Goal: Obtain resource: Download file/media

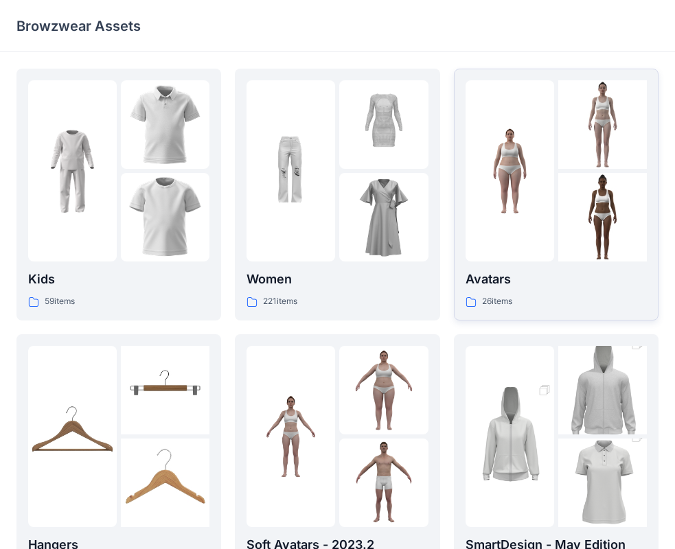
click at [538, 190] on img at bounding box center [509, 171] width 89 height 89
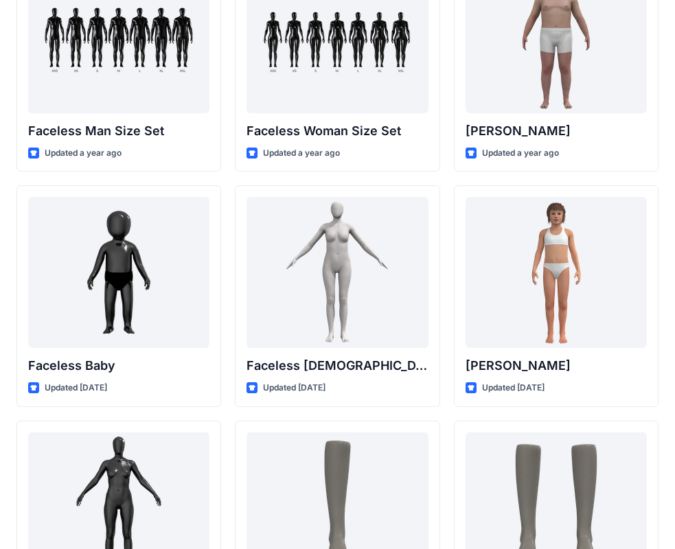
scroll to position [892, 0]
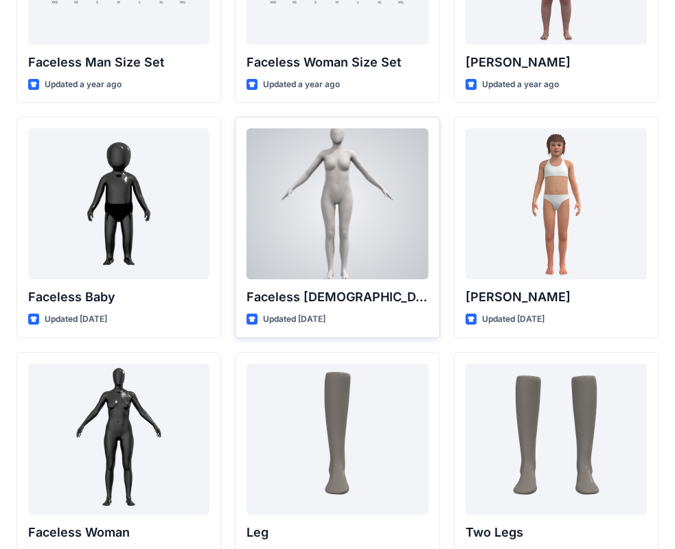
click at [336, 196] on div at bounding box center [336, 203] width 181 height 151
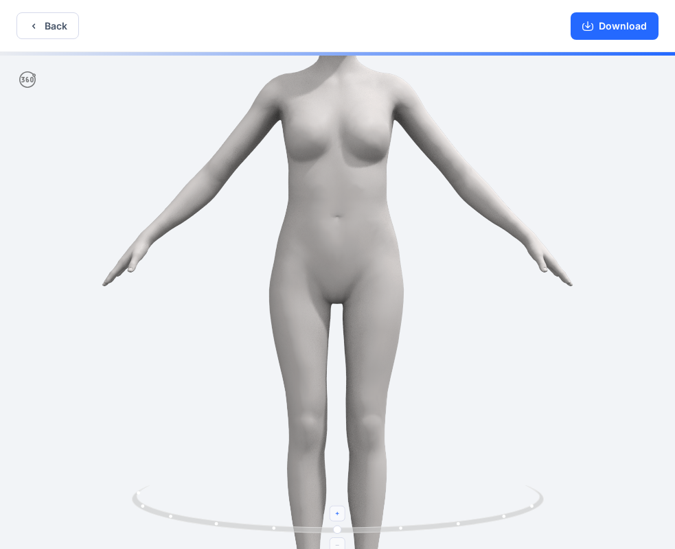
click at [339, 514] on icon at bounding box center [338, 514] width 8 height 8
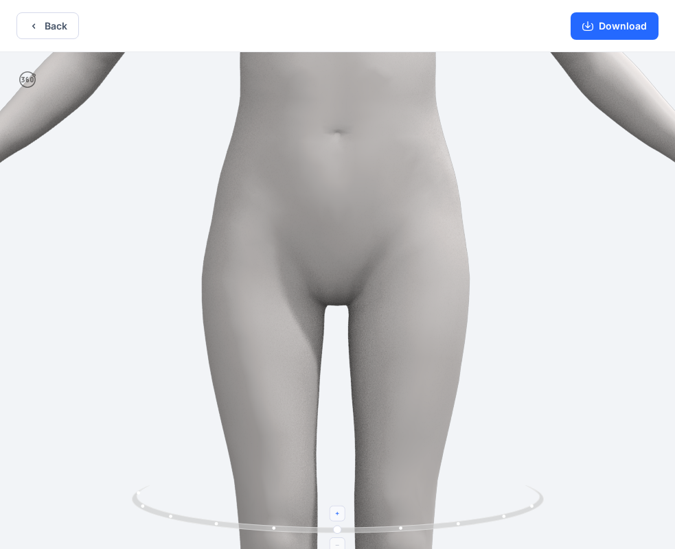
click at [339, 514] on foreignobject at bounding box center [337, 514] width 16 height 16
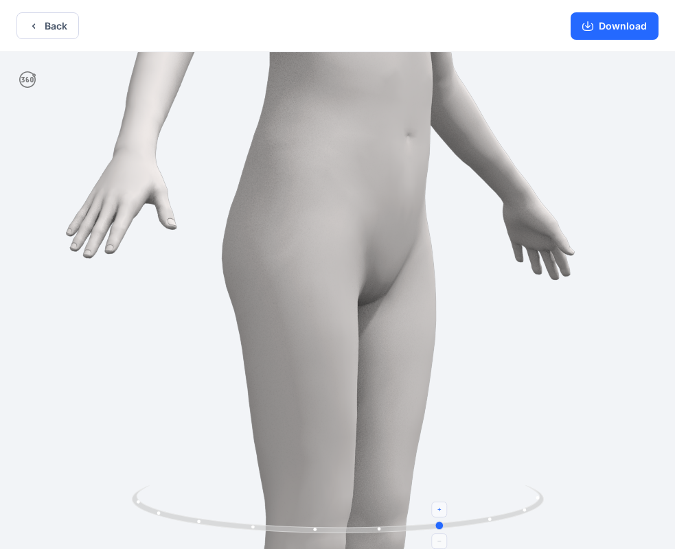
drag, startPoint x: 345, startPoint y: 531, endPoint x: 444, endPoint y: 532, distance: 98.8
click at [444, 532] on icon at bounding box center [339, 510] width 415 height 51
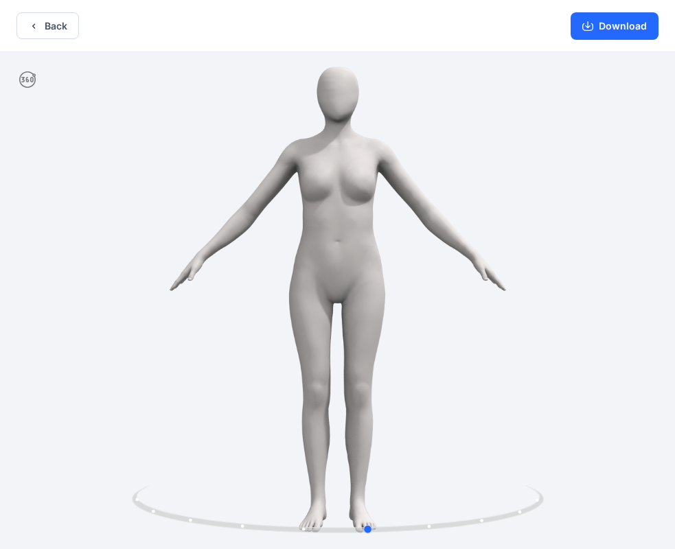
drag, startPoint x: 441, startPoint y: 524, endPoint x: -45, endPoint y: 459, distance: 490.3
click at [0, 459] on html "Back Download Version History" at bounding box center [337, 276] width 675 height 552
click at [49, 24] on button "Back" at bounding box center [47, 25] width 62 height 27
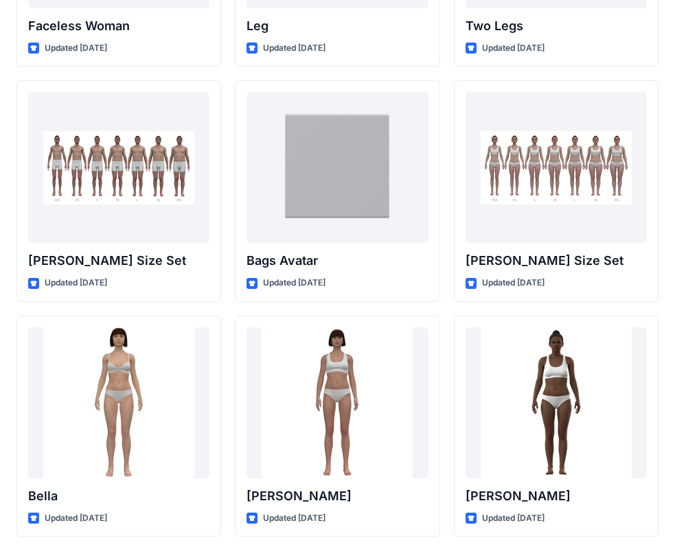
scroll to position [1415, 0]
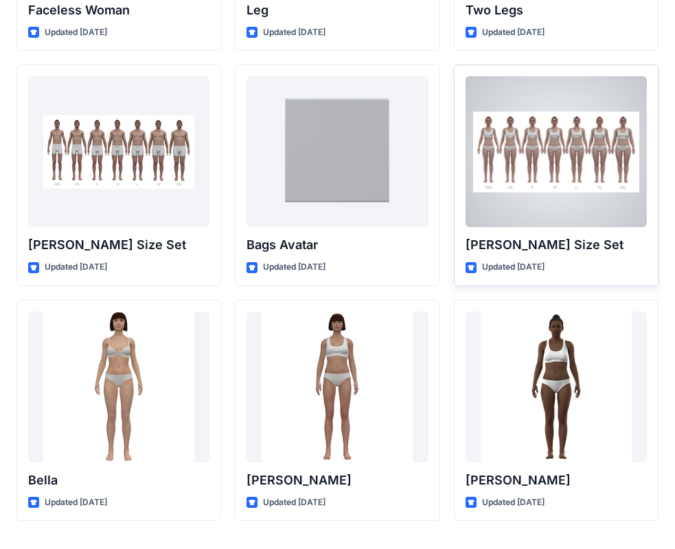
click at [575, 178] on div at bounding box center [555, 151] width 181 height 151
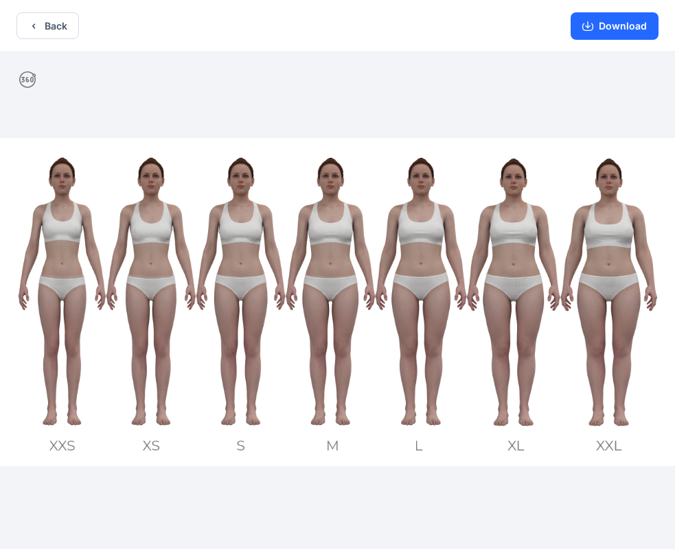
click at [607, 443] on img at bounding box center [337, 302] width 675 height 328
click at [520, 440] on img at bounding box center [337, 302] width 675 height 328
click at [420, 436] on img at bounding box center [337, 302] width 675 height 328
click at [338, 427] on img at bounding box center [337, 302] width 675 height 328
click at [247, 433] on img at bounding box center [337, 302] width 675 height 328
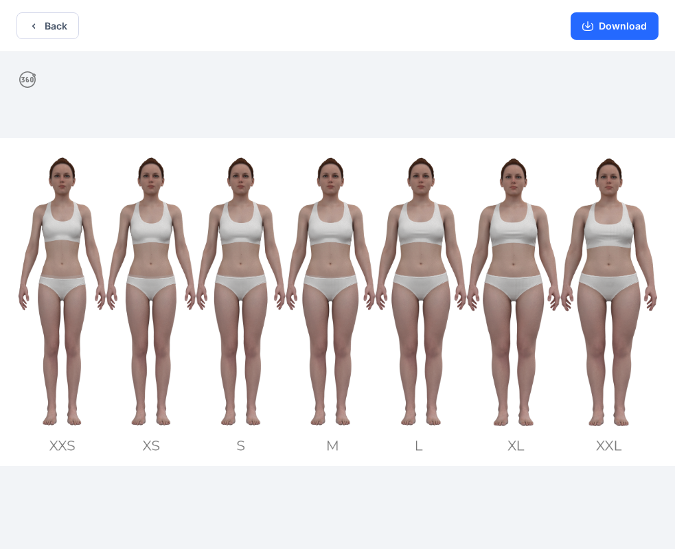
click at [155, 434] on img at bounding box center [337, 302] width 675 height 328
click at [66, 421] on img at bounding box center [337, 302] width 675 height 328
click at [142, 247] on img at bounding box center [337, 302] width 675 height 328
click at [55, 255] on img at bounding box center [337, 302] width 675 height 328
click at [170, 277] on img at bounding box center [337, 302] width 675 height 328
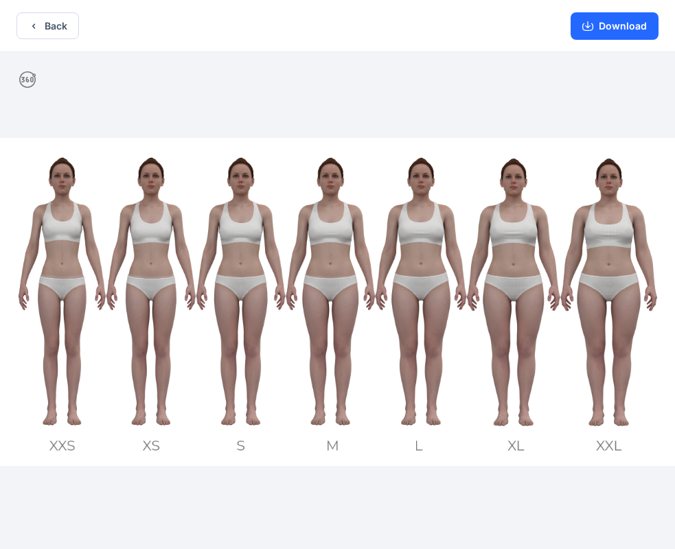
click at [239, 261] on img at bounding box center [337, 302] width 675 height 328
click at [335, 264] on img at bounding box center [337, 302] width 675 height 328
drag, startPoint x: 433, startPoint y: 271, endPoint x: 525, endPoint y: 280, distance: 92.4
click at [435, 272] on img at bounding box center [337, 302] width 675 height 328
drag, startPoint x: 531, startPoint y: 280, endPoint x: 560, endPoint y: 283, distance: 29.7
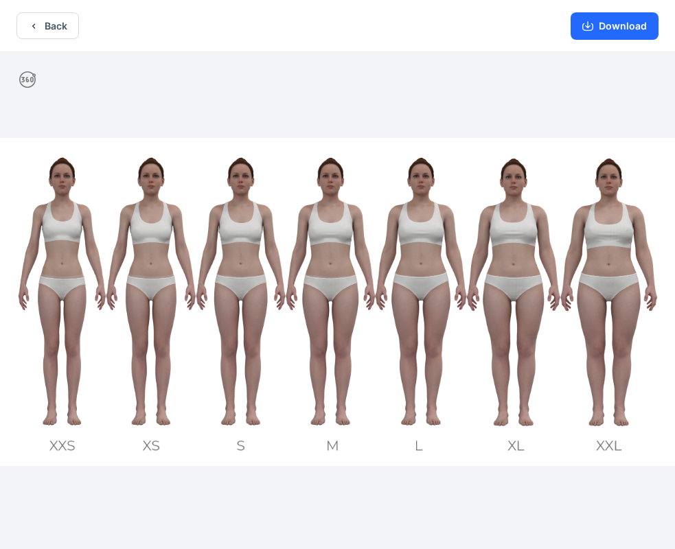
click at [531, 280] on img at bounding box center [337, 302] width 675 height 328
click at [614, 283] on img at bounding box center [337, 302] width 675 height 328
click at [54, 23] on button "Back" at bounding box center [47, 25] width 62 height 27
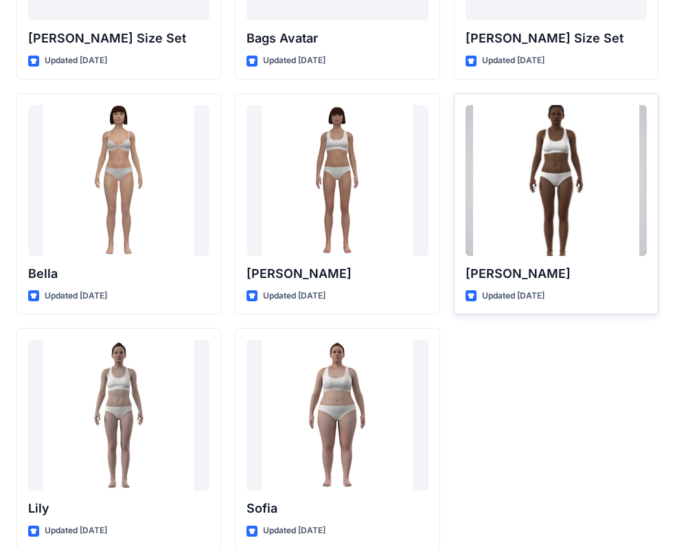
scroll to position [1638, 0]
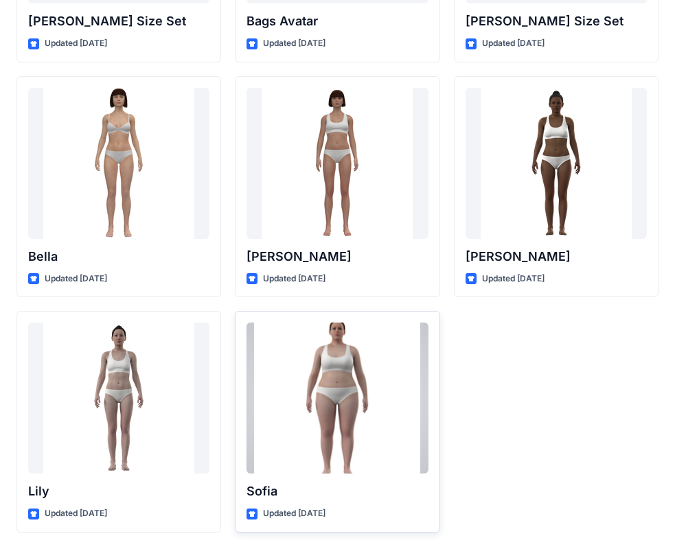
click at [358, 406] on div at bounding box center [336, 398] width 181 height 151
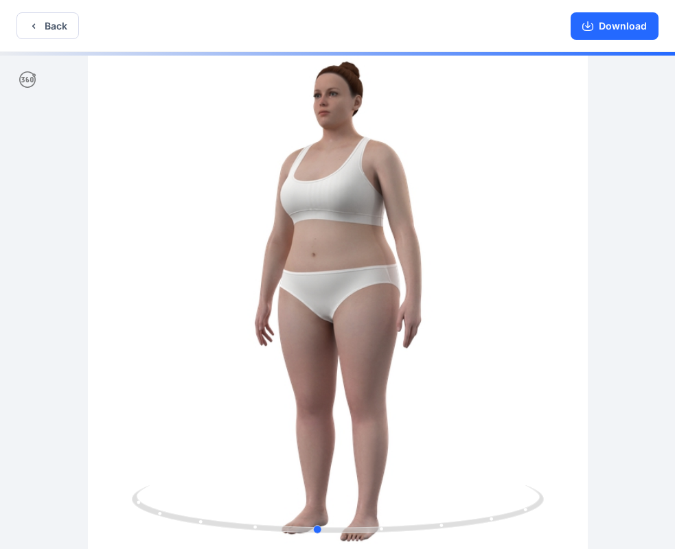
drag, startPoint x: 378, startPoint y: 349, endPoint x: 224, endPoint y: 336, distance: 154.4
click at [224, 336] on div at bounding box center [337, 302] width 675 height 500
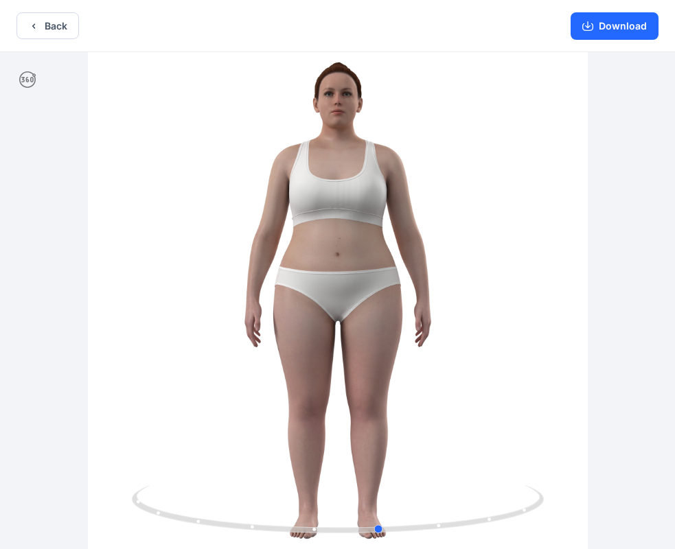
drag, startPoint x: 384, startPoint y: 338, endPoint x: 169, endPoint y: 334, distance: 215.6
click at [169, 334] on div at bounding box center [337, 302] width 675 height 500
click at [50, 27] on button "Back" at bounding box center [47, 25] width 62 height 27
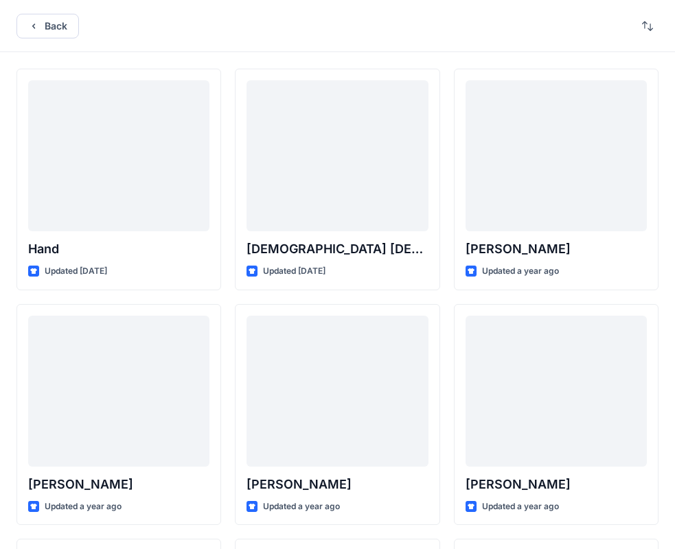
scroll to position [1638, 0]
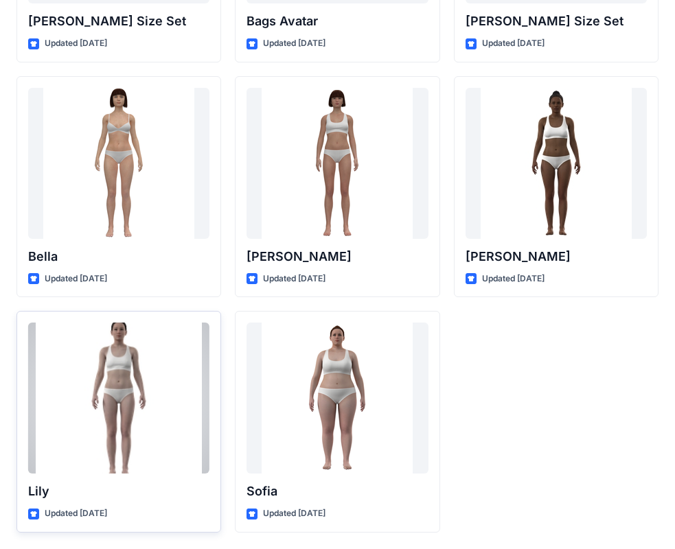
click at [135, 376] on div at bounding box center [118, 398] width 181 height 151
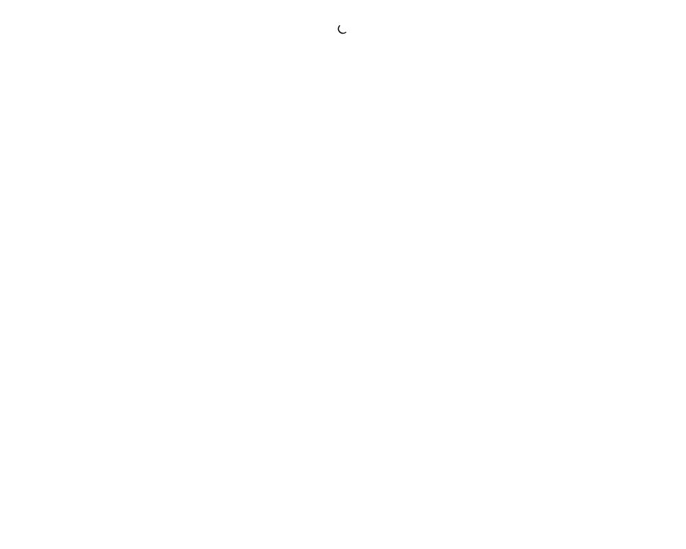
click at [135, 376] on div at bounding box center [343, 274] width 686 height 549
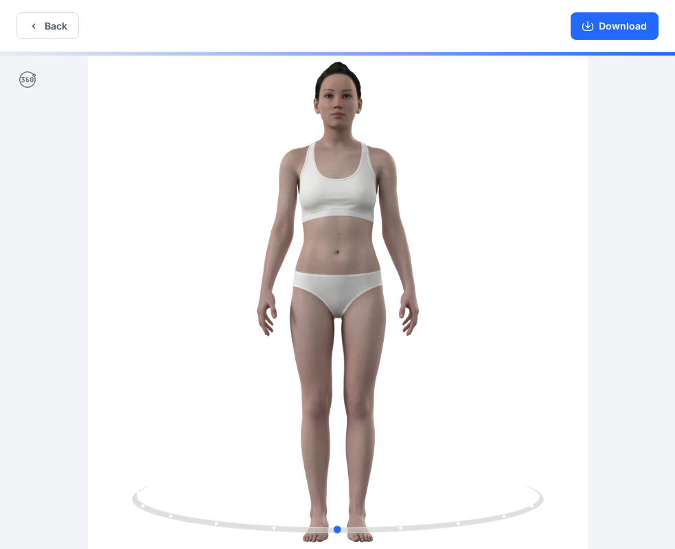
click at [381, 152] on div at bounding box center [337, 302] width 675 height 500
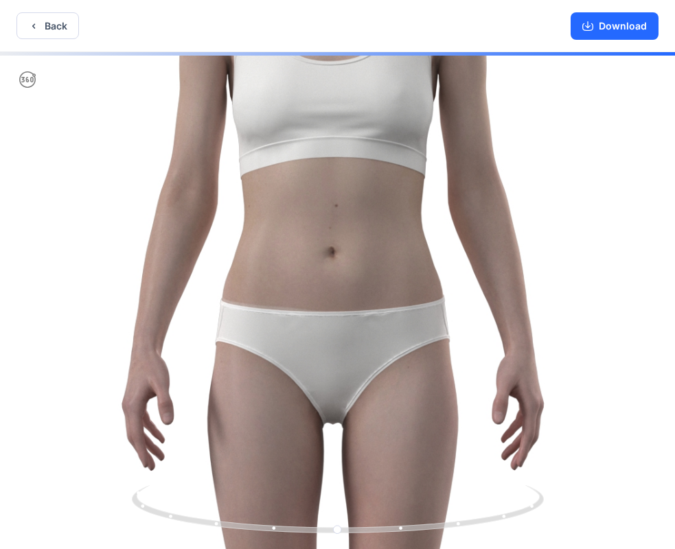
drag, startPoint x: 371, startPoint y: 132, endPoint x: 365, endPoint y: 395, distance: 262.9
click at [365, 395] on img at bounding box center [332, 381] width 1301 height 1301
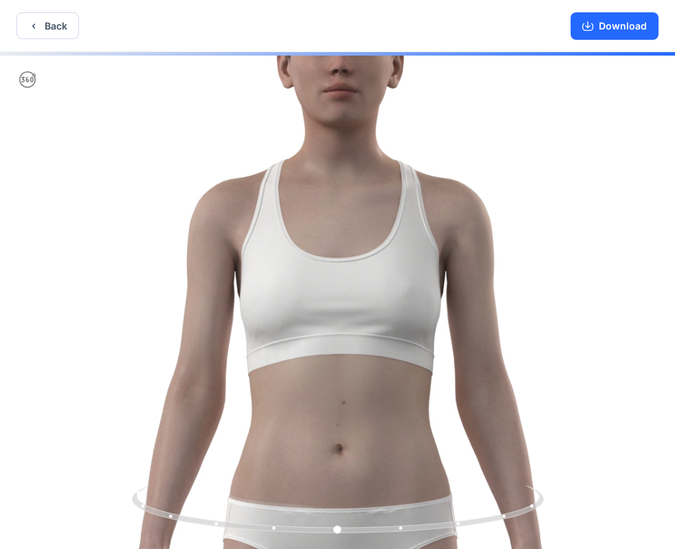
drag, startPoint x: 378, startPoint y: 283, endPoint x: 386, endPoint y: 154, distance: 129.3
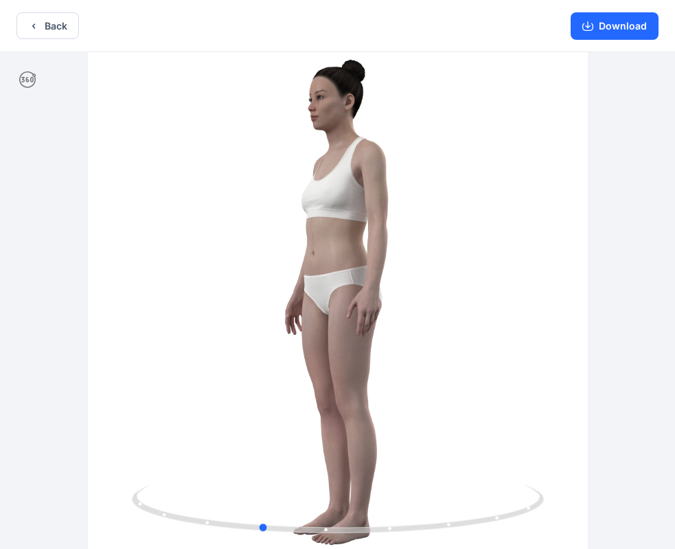
drag, startPoint x: 337, startPoint y: 531, endPoint x: 672, endPoint y: 522, distance: 335.1
click at [672, 522] on div at bounding box center [337, 302] width 675 height 500
click at [58, 31] on button "Back" at bounding box center [47, 25] width 62 height 27
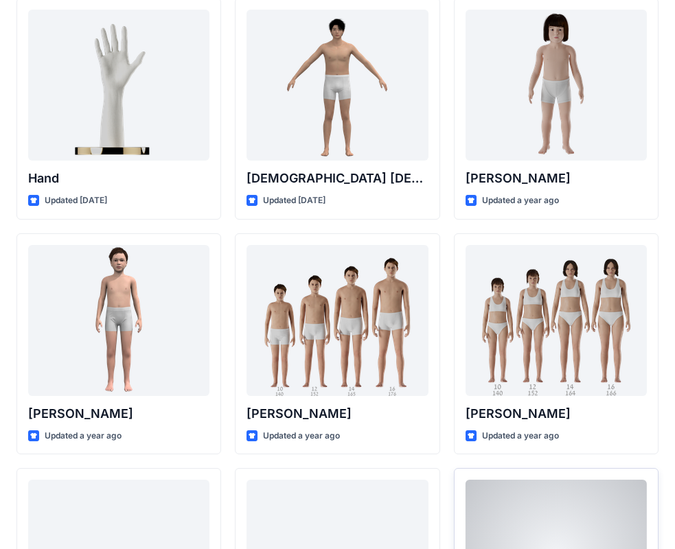
scroll to position [206, 0]
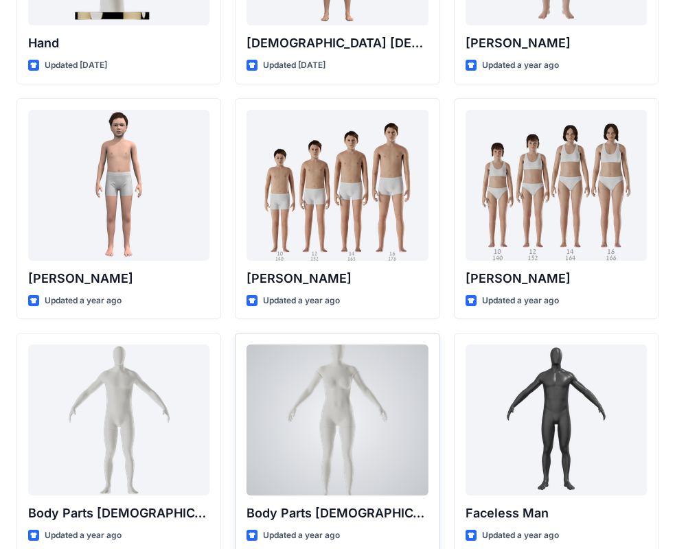
click at [347, 372] on div at bounding box center [336, 420] width 181 height 151
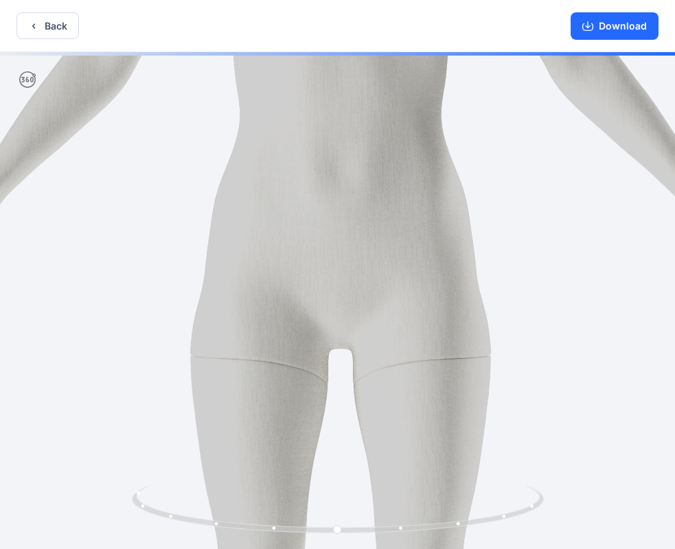
drag, startPoint x: 386, startPoint y: 131, endPoint x: 394, endPoint y: 473, distance: 341.9
click at [394, 473] on img at bounding box center [338, 302] width 1392 height 1392
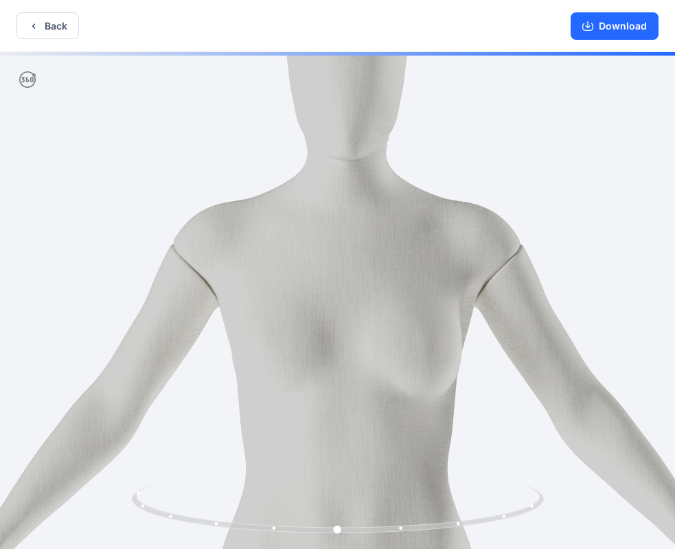
drag, startPoint x: 395, startPoint y: 335, endPoint x: 386, endPoint y: 393, distance: 59.0
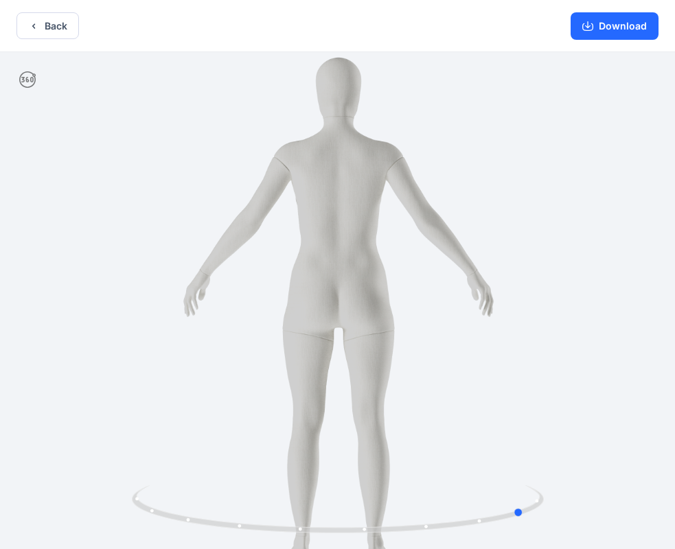
drag, startPoint x: 336, startPoint y: 531, endPoint x: 416, endPoint y: 311, distance: 234.5
click at [523, 518] on icon at bounding box center [339, 510] width 415 height 51
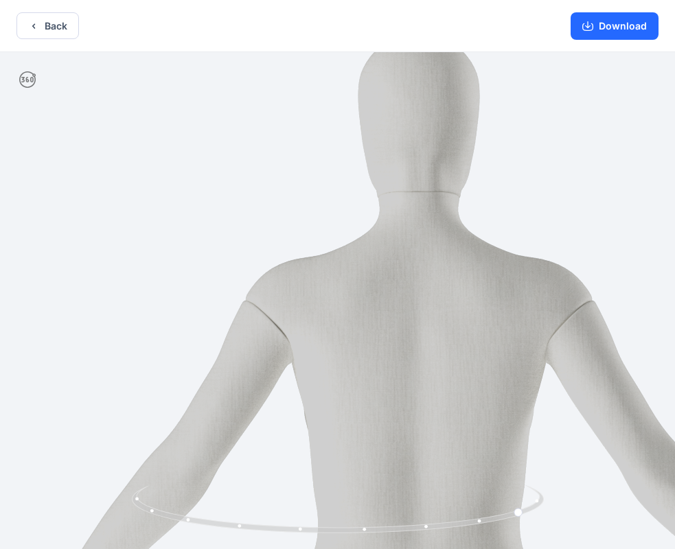
drag, startPoint x: 237, startPoint y: 229, endPoint x: 318, endPoint y: 233, distance: 81.7
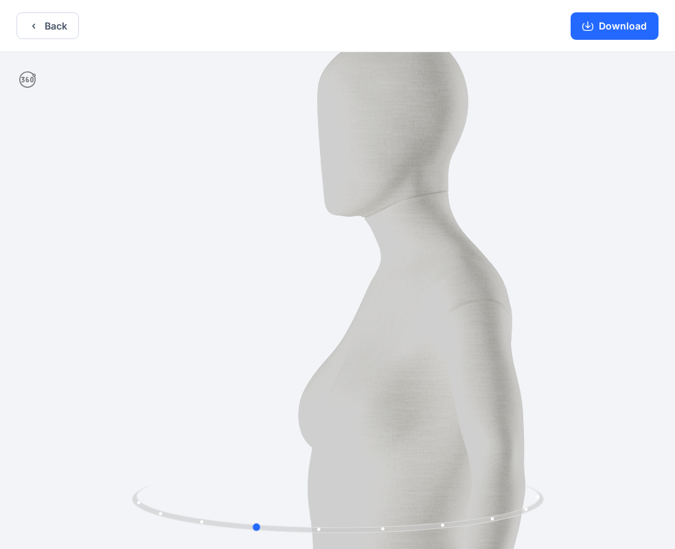
drag, startPoint x: 523, startPoint y: 510, endPoint x: 313, endPoint y: 384, distance: 244.7
click at [252, 482] on div at bounding box center [337, 302] width 675 height 500
click at [41, 26] on button "Back" at bounding box center [47, 25] width 62 height 27
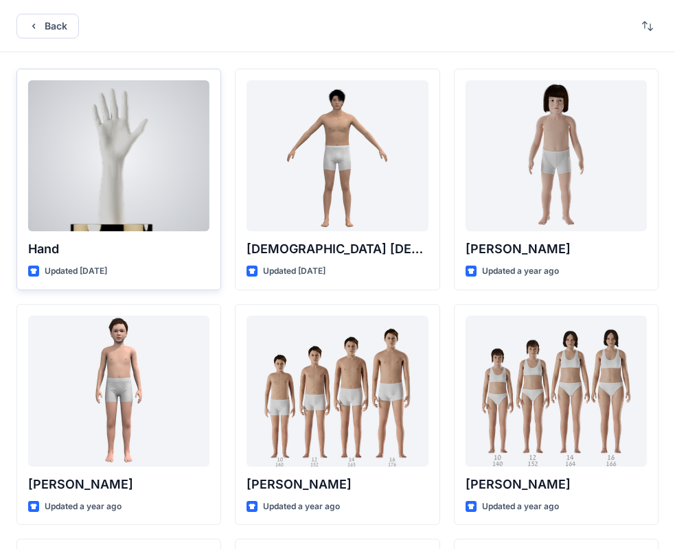
click at [124, 156] on div at bounding box center [118, 155] width 181 height 151
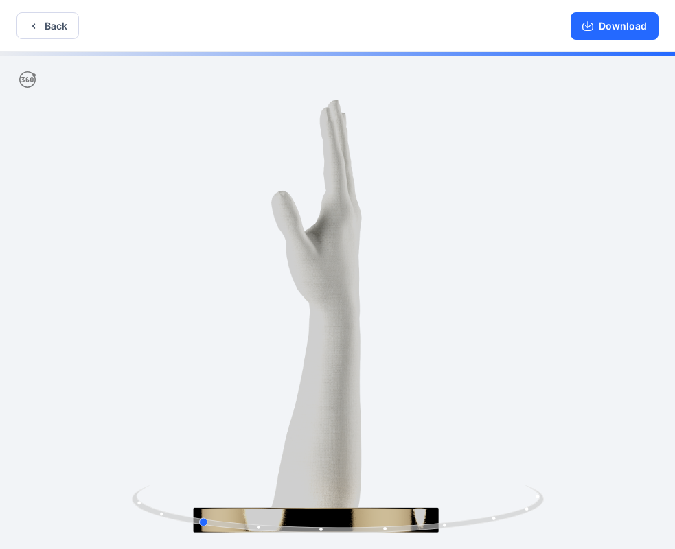
drag, startPoint x: 423, startPoint y: 307, endPoint x: 286, endPoint y: 302, distance: 137.4
click at [286, 302] on div at bounding box center [337, 302] width 675 height 500
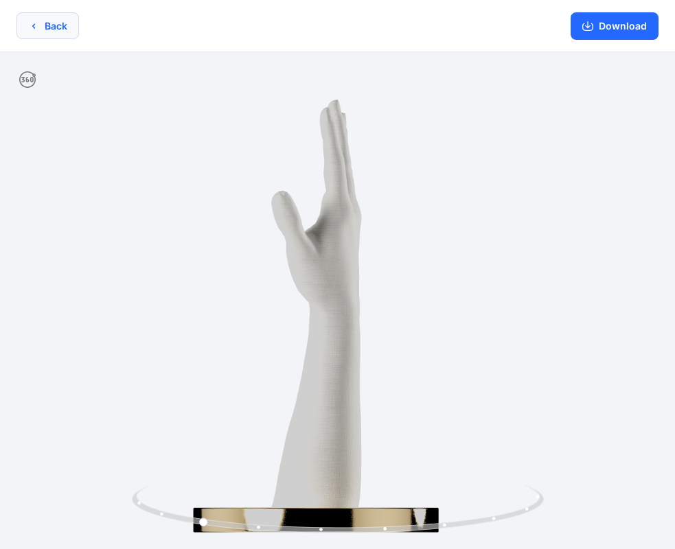
click at [48, 25] on button "Back" at bounding box center [47, 25] width 62 height 27
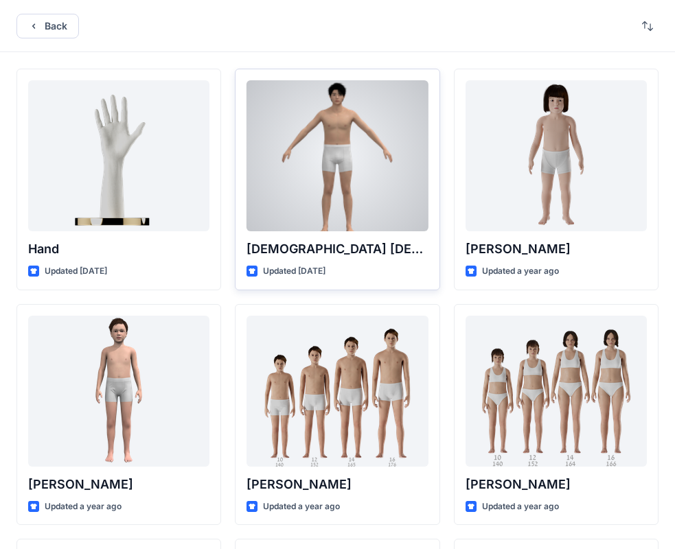
click at [358, 129] on div at bounding box center [336, 155] width 181 height 151
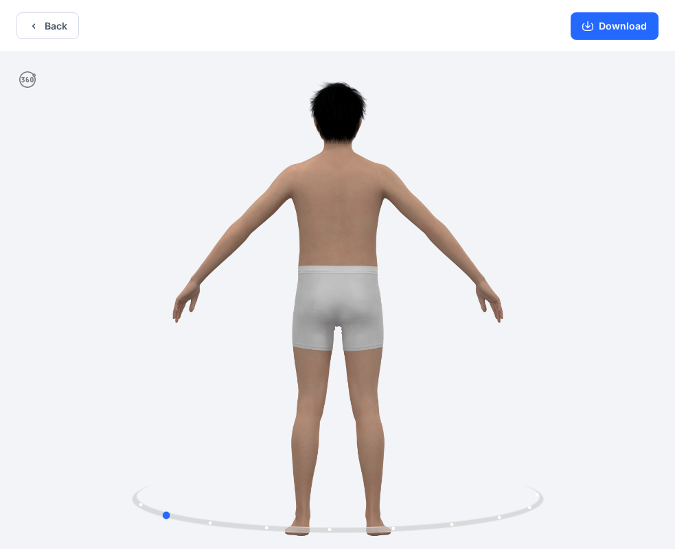
drag, startPoint x: 337, startPoint y: 532, endPoint x: 572, endPoint y: 512, distance: 235.6
click at [572, 512] on div at bounding box center [337, 302] width 675 height 500
click at [56, 22] on button "Back" at bounding box center [47, 25] width 62 height 27
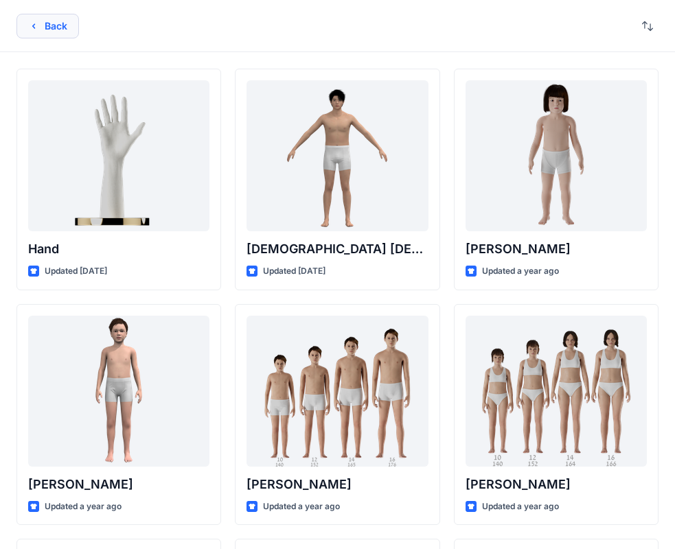
click at [36, 28] on icon "button" at bounding box center [33, 26] width 11 height 11
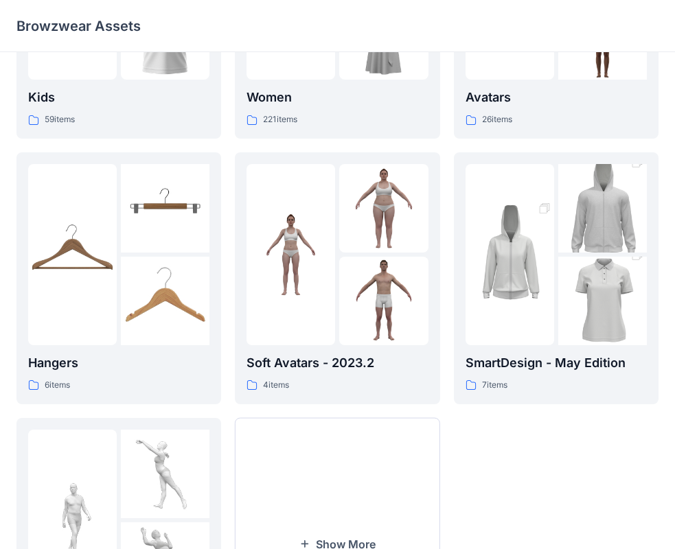
scroll to position [206, 0]
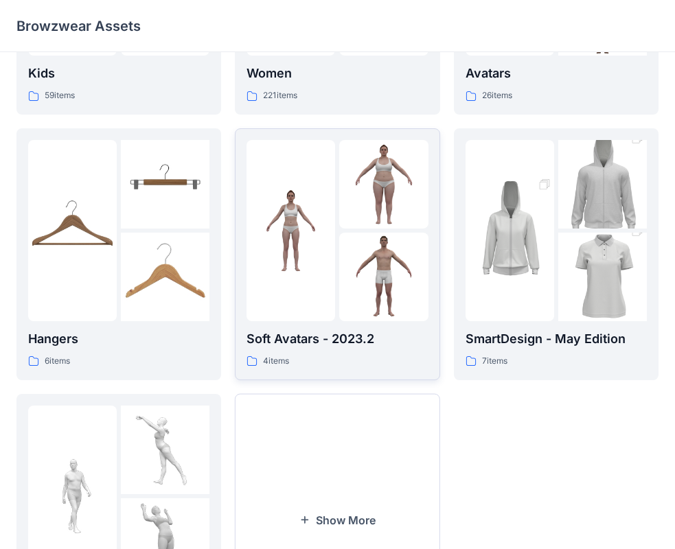
click at [372, 251] on img at bounding box center [383, 277] width 89 height 89
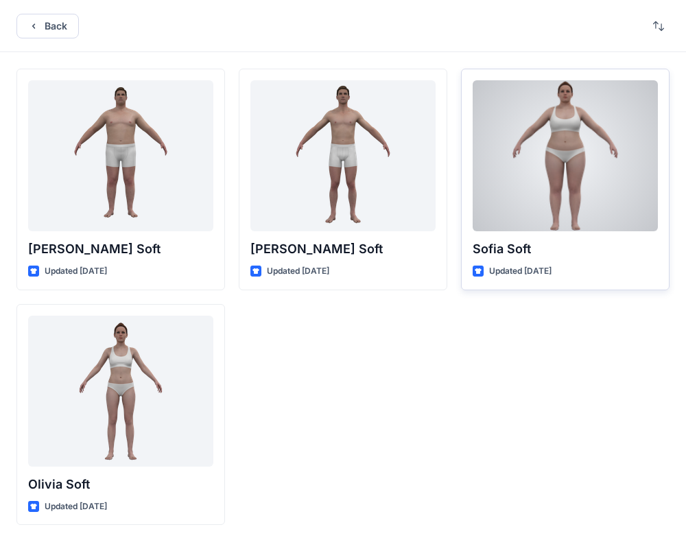
click at [603, 154] on div at bounding box center [565, 155] width 185 height 151
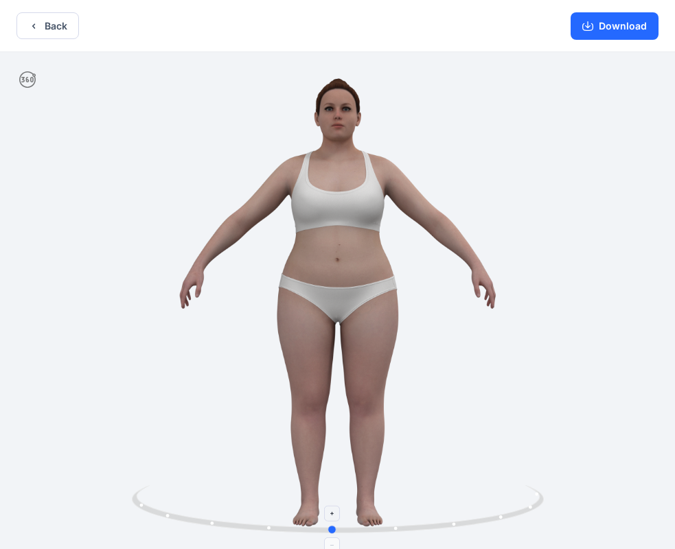
drag, startPoint x: 336, startPoint y: 530, endPoint x: 331, endPoint y: 538, distance: 9.9
click at [331, 537] on icon at bounding box center [339, 510] width 415 height 51
click at [34, 27] on icon "button" at bounding box center [33, 25] width 3 height 5
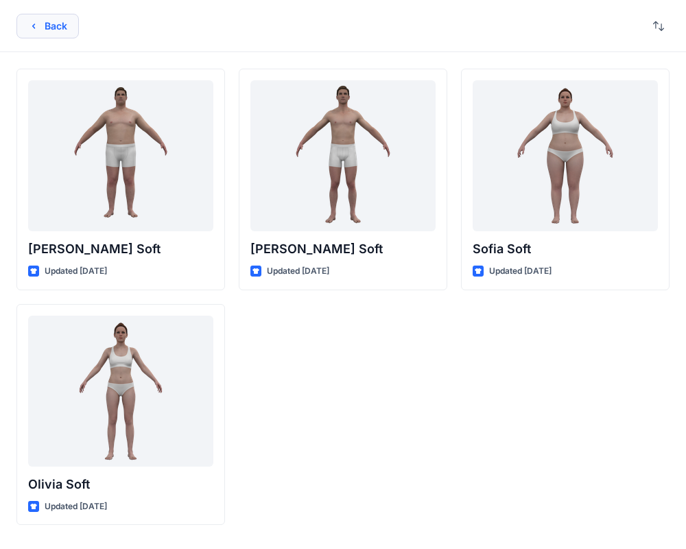
click at [47, 32] on button "Back" at bounding box center [47, 26] width 62 height 25
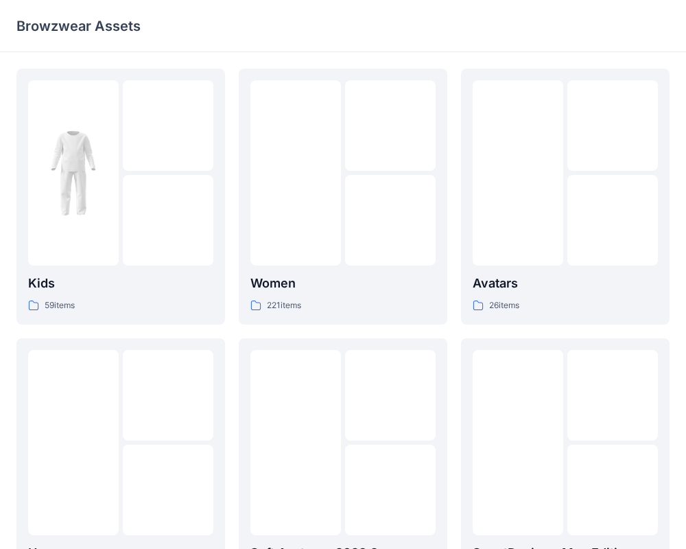
click at [47, 32] on p "Browzwear Assets" at bounding box center [78, 25] width 124 height 19
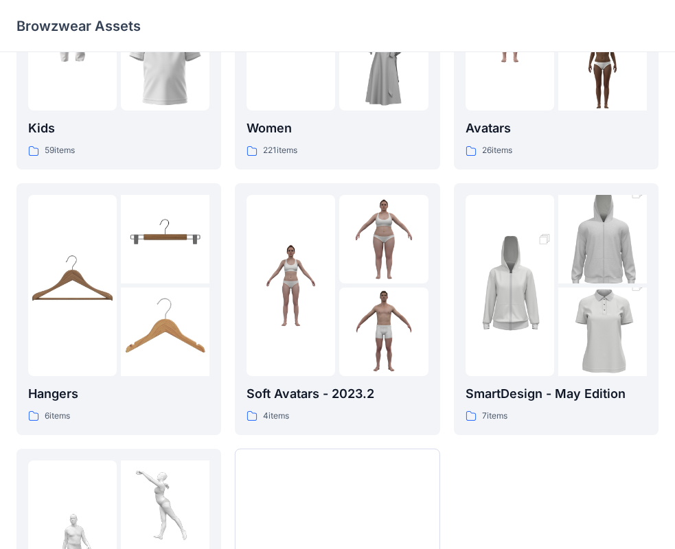
scroll to position [135, 0]
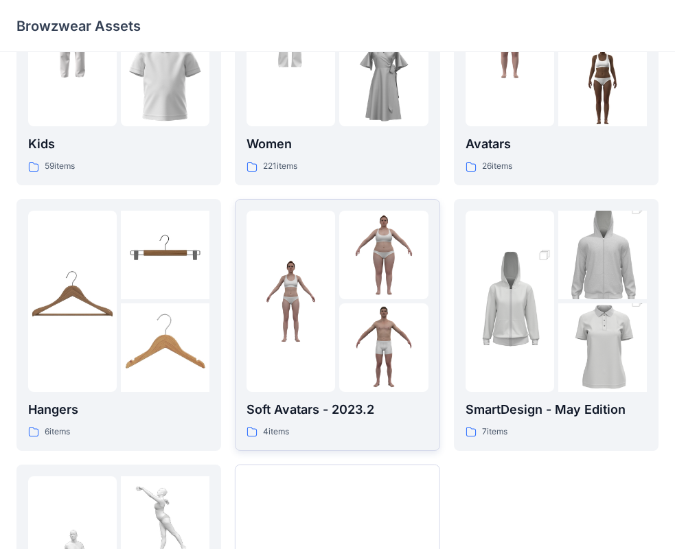
click at [303, 286] on img at bounding box center [290, 301] width 89 height 89
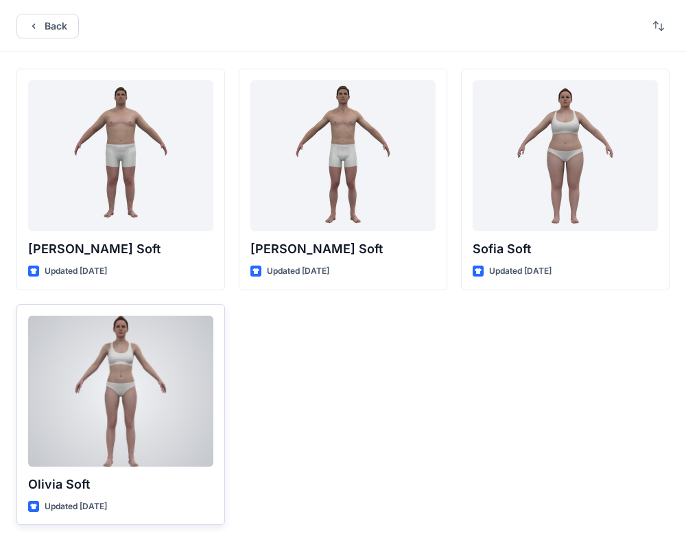
click at [59, 387] on div at bounding box center [120, 391] width 185 height 151
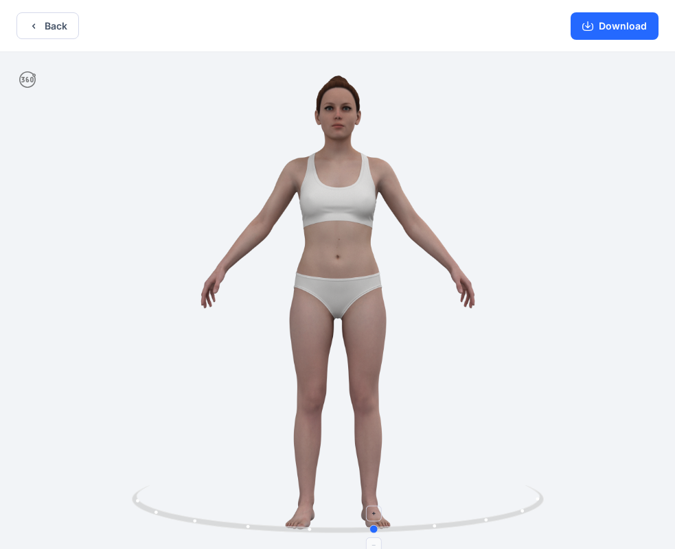
drag, startPoint x: 340, startPoint y: 531, endPoint x: 377, endPoint y: 519, distance: 39.5
click at [377, 519] on icon at bounding box center [339, 510] width 415 height 51
click at [57, 27] on button "Back" at bounding box center [47, 25] width 62 height 27
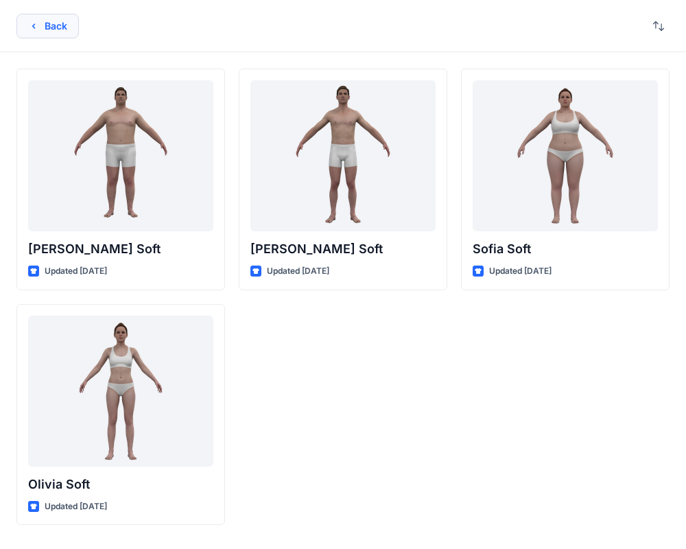
click at [41, 21] on button "Back" at bounding box center [47, 26] width 62 height 25
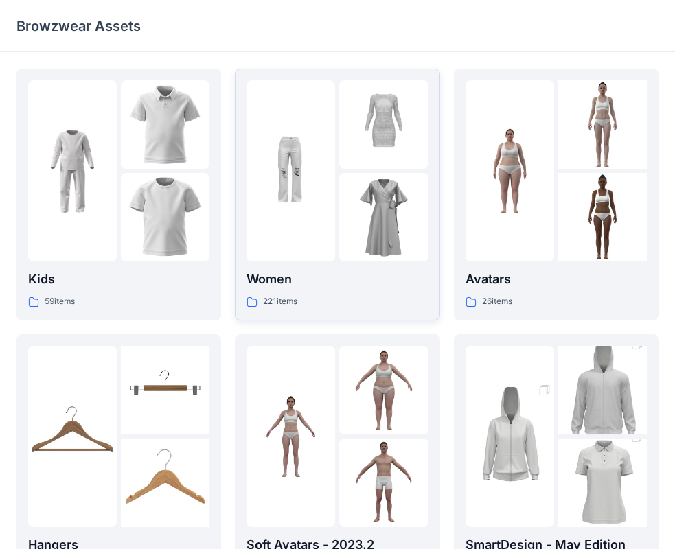
click at [356, 208] on img at bounding box center [383, 217] width 89 height 89
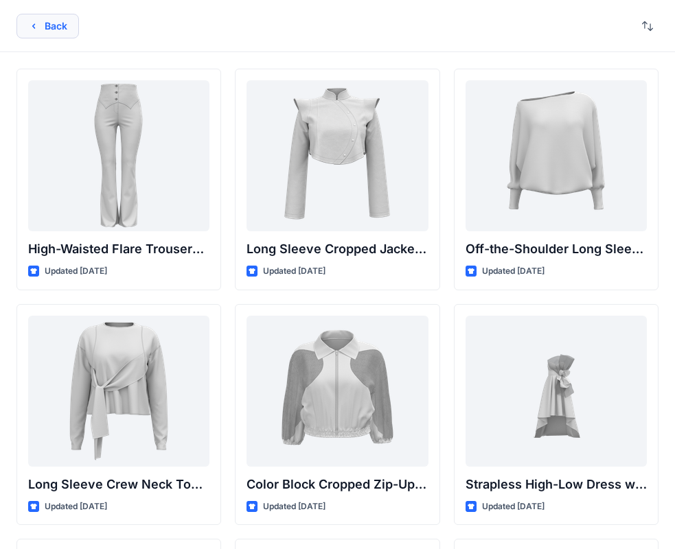
click at [65, 32] on button "Back" at bounding box center [47, 26] width 62 height 25
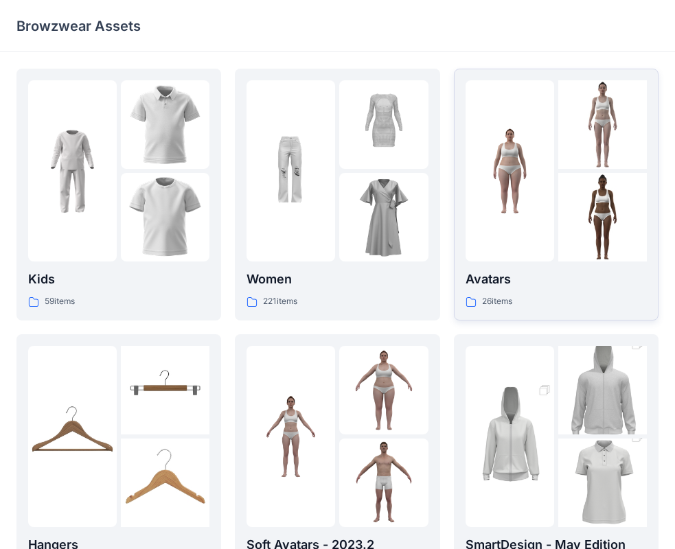
click at [535, 201] on img at bounding box center [509, 171] width 89 height 89
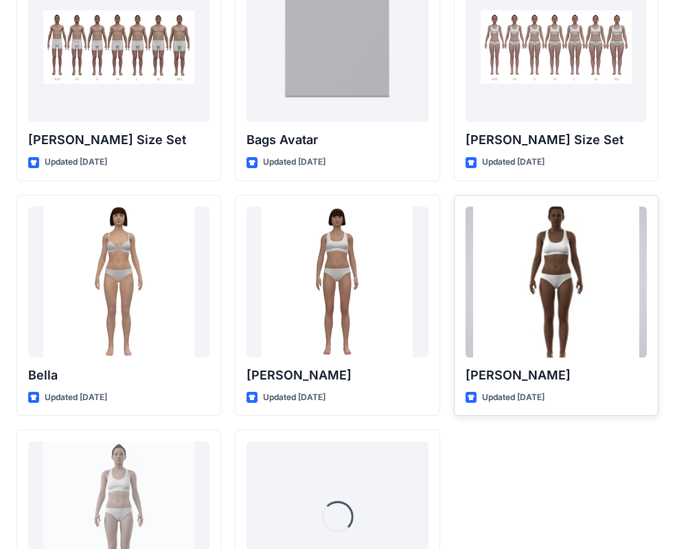
scroll to position [1638, 0]
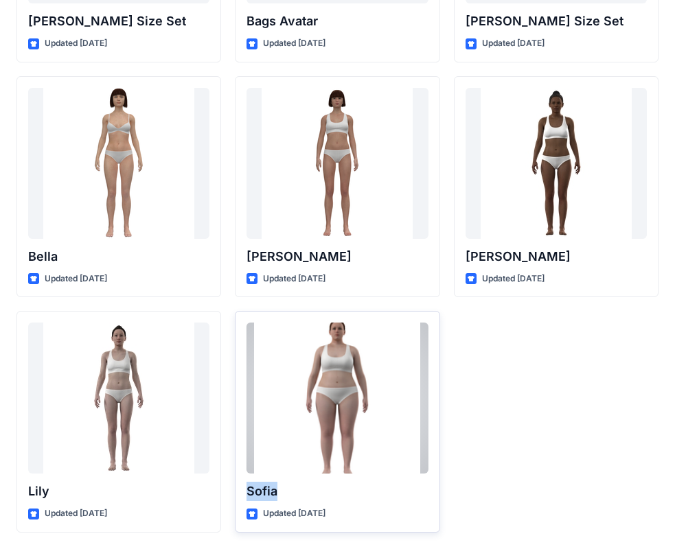
drag, startPoint x: 243, startPoint y: 493, endPoint x: 279, endPoint y: 496, distance: 35.8
click at [279, 496] on div "[GEOGRAPHIC_DATA] Updated [DATE]" at bounding box center [337, 422] width 205 height 222
copy p "Sofia"
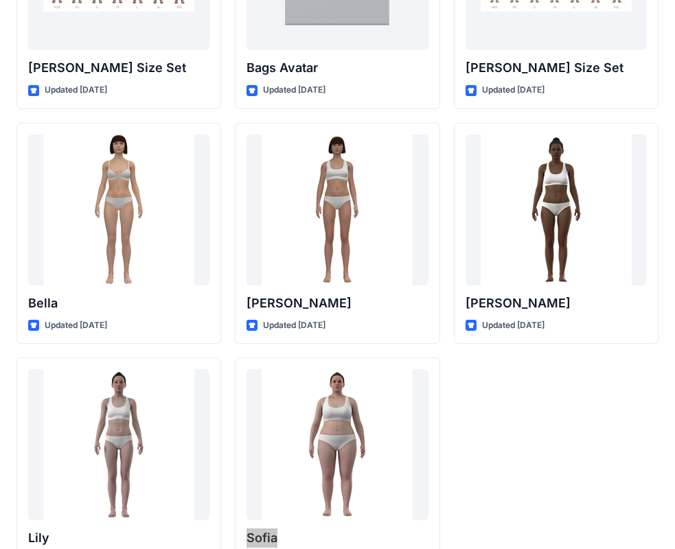
scroll to position [1570, 0]
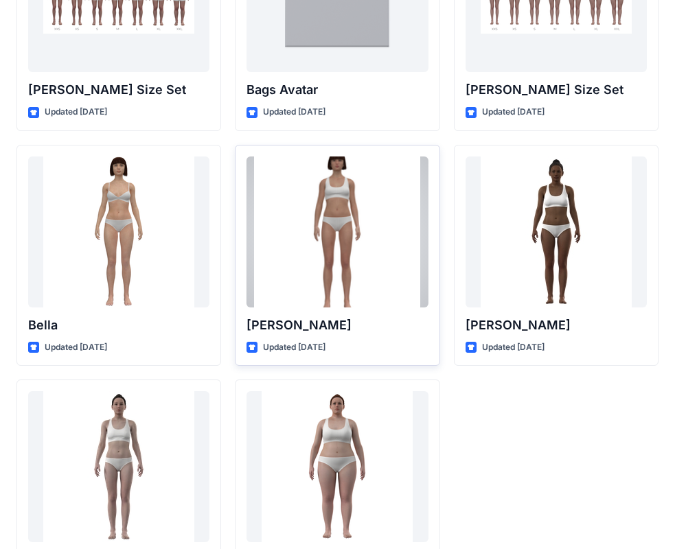
click at [342, 212] on div at bounding box center [336, 231] width 181 height 151
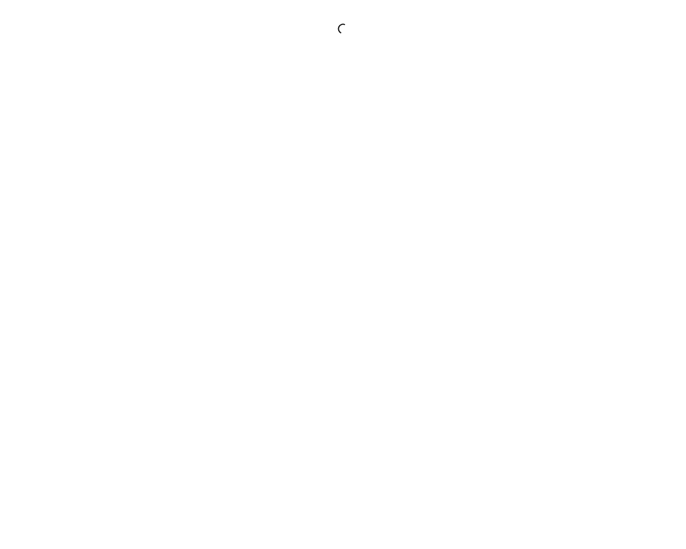
click at [342, 212] on div at bounding box center [343, 274] width 686 height 549
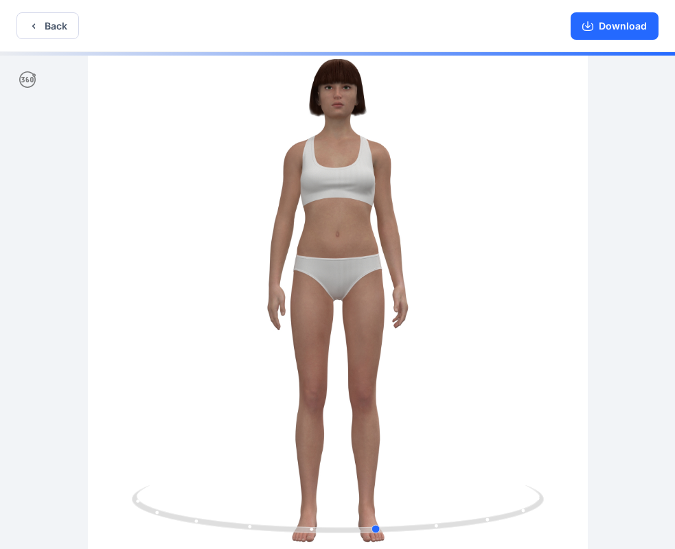
drag, startPoint x: 435, startPoint y: 301, endPoint x: 475, endPoint y: 312, distance: 41.3
click at [475, 312] on div at bounding box center [337, 302] width 675 height 500
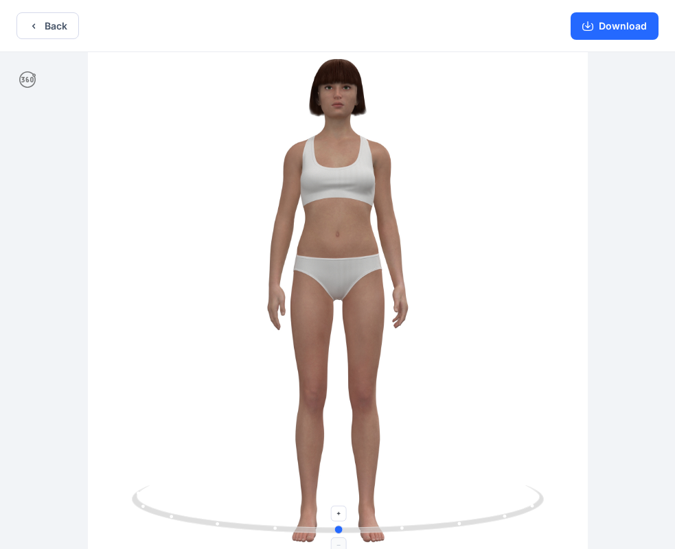
drag, startPoint x: 377, startPoint y: 533, endPoint x: 338, endPoint y: 513, distance: 43.6
click at [338, 513] on icon at bounding box center [339, 510] width 415 height 51
click at [30, 30] on icon "button" at bounding box center [33, 26] width 11 height 11
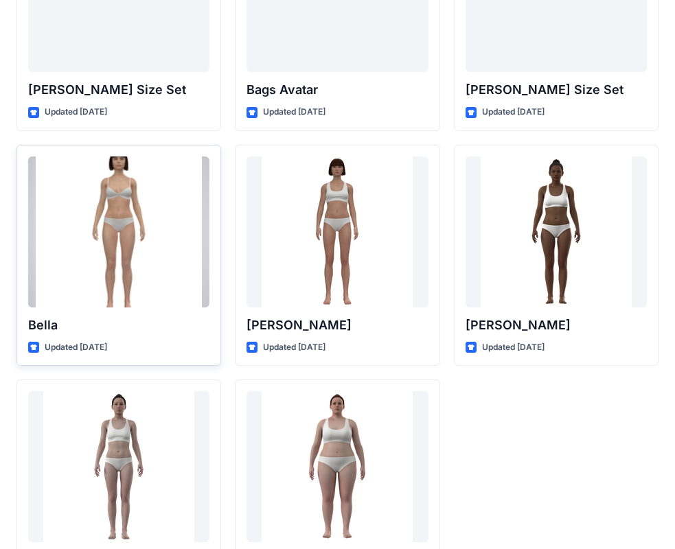
click at [114, 215] on div at bounding box center [118, 231] width 181 height 151
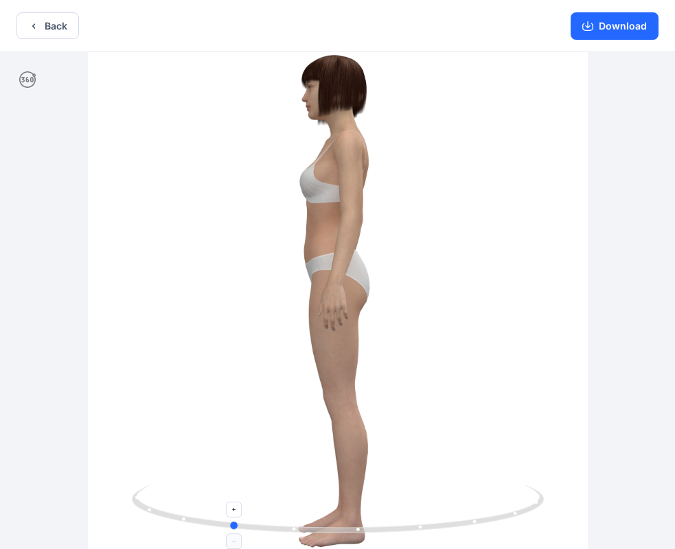
drag, startPoint x: 340, startPoint y: 529, endPoint x: 233, endPoint y: 504, distance: 110.0
click at [233, 504] on icon at bounding box center [339, 510] width 415 height 51
click at [63, 21] on button "Back" at bounding box center [47, 25] width 62 height 27
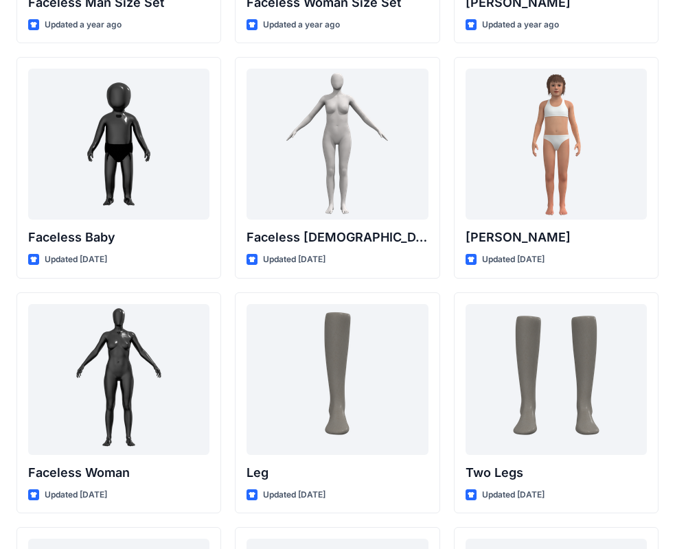
scroll to position [883, 0]
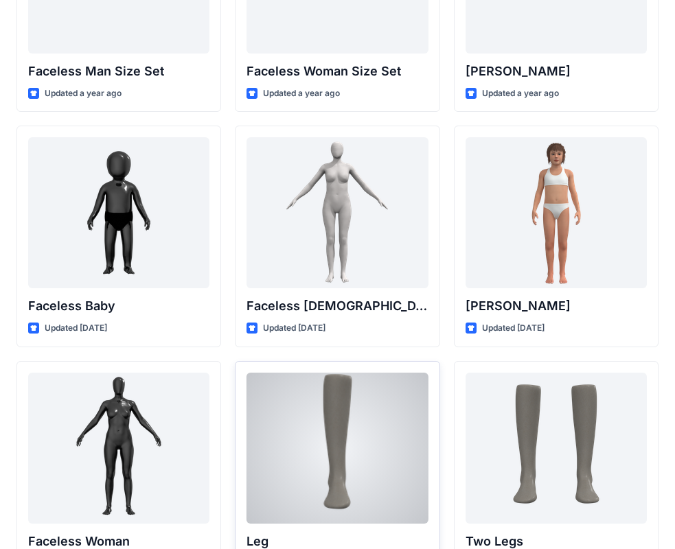
click at [353, 442] on div at bounding box center [336, 448] width 181 height 151
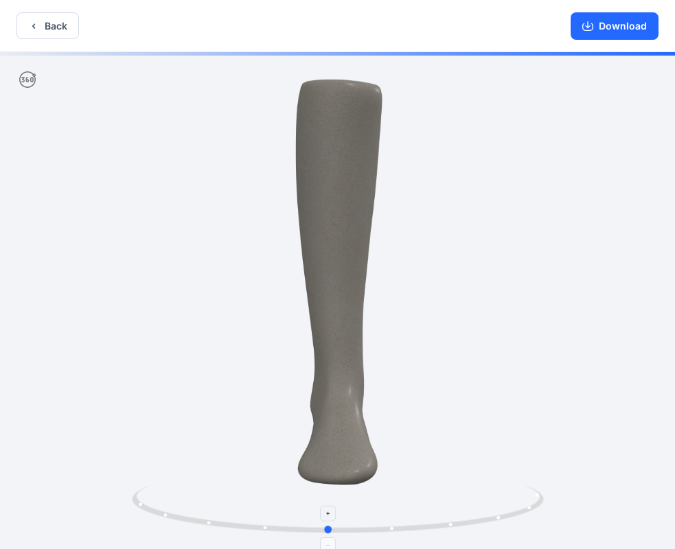
drag, startPoint x: 340, startPoint y: 531, endPoint x: 330, endPoint y: 518, distance: 16.2
click at [330, 518] on icon at bounding box center [339, 510] width 415 height 51
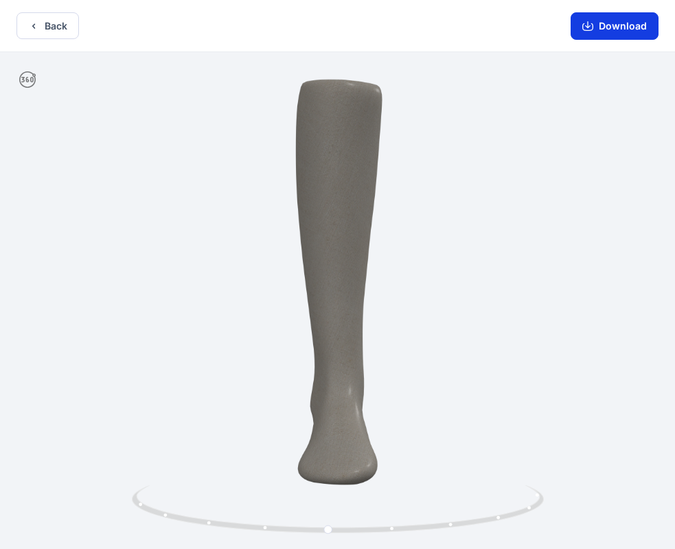
click at [608, 24] on button "Download" at bounding box center [614, 25] width 88 height 27
click at [40, 23] on button "Back" at bounding box center [47, 25] width 62 height 27
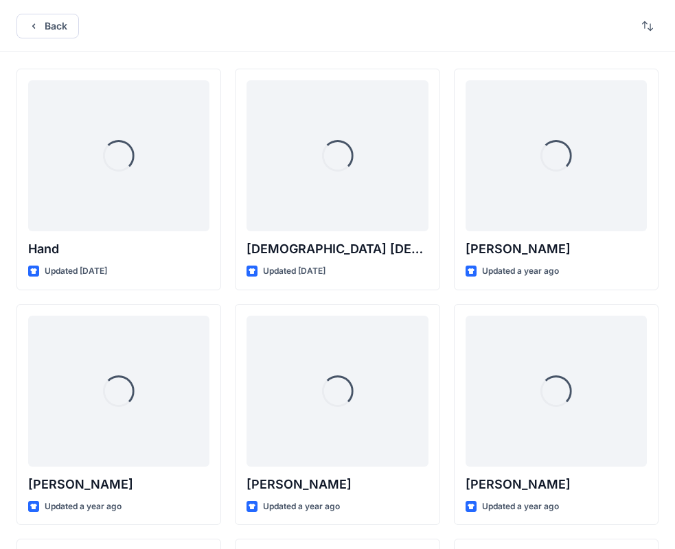
scroll to position [883, 0]
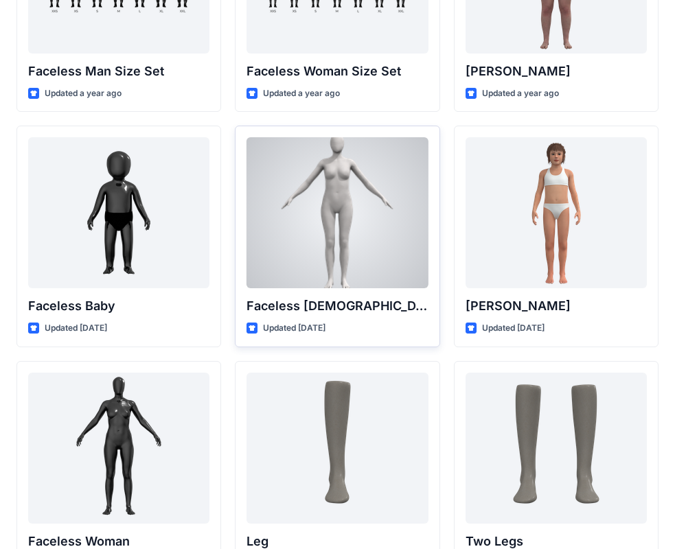
click at [338, 199] on div at bounding box center [336, 212] width 181 height 151
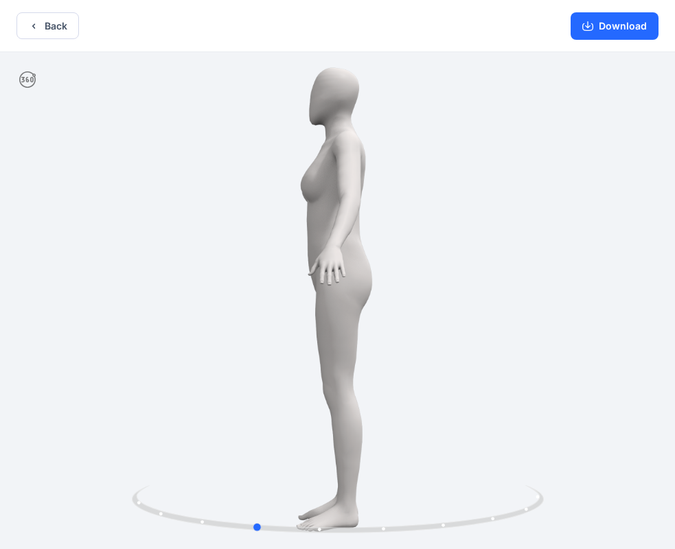
drag, startPoint x: 337, startPoint y: 531, endPoint x: 666, endPoint y: 542, distance: 328.9
click at [666, 542] on div at bounding box center [337, 302] width 675 height 500
click at [602, 23] on button "Download" at bounding box center [614, 25] width 88 height 27
click at [45, 28] on button "Back" at bounding box center [47, 25] width 62 height 27
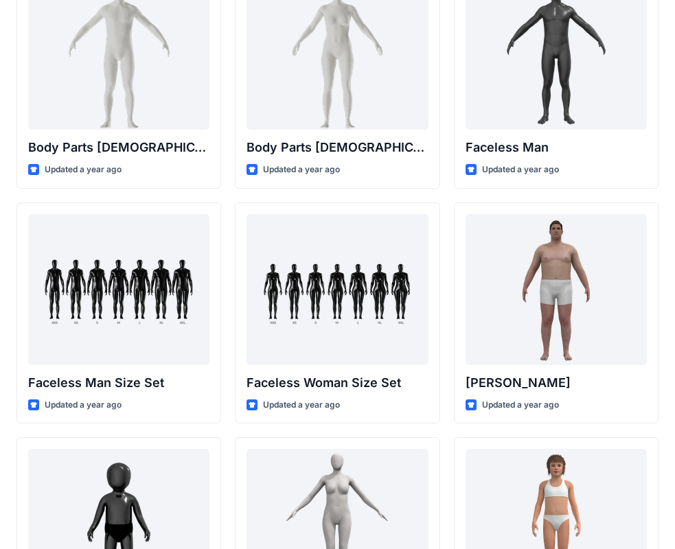
scroll to position [540, 0]
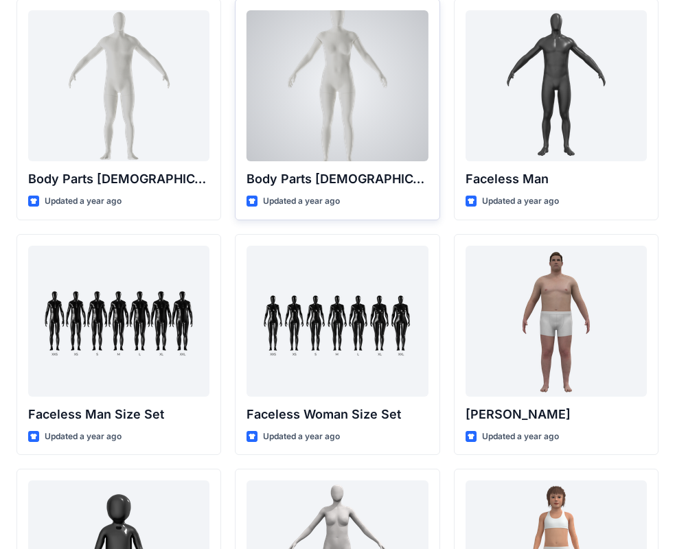
click at [324, 81] on div at bounding box center [336, 85] width 181 height 151
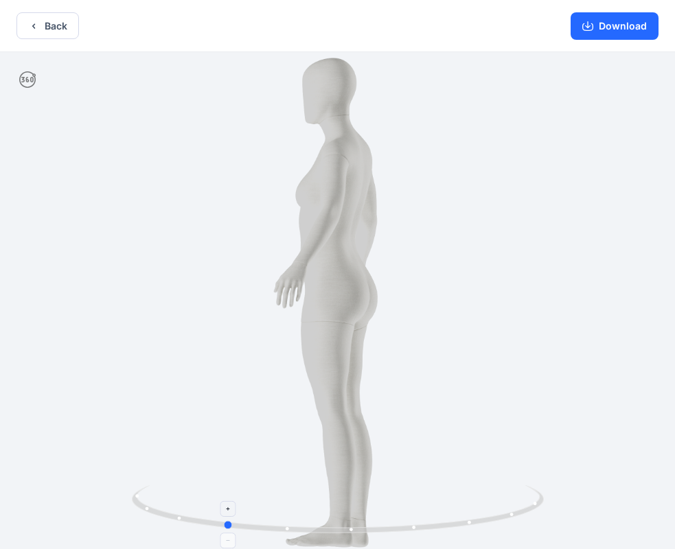
drag, startPoint x: 338, startPoint y: 531, endPoint x: 224, endPoint y: 523, distance: 113.5
click at [224, 523] on circle at bounding box center [228, 525] width 8 height 8
click at [597, 27] on button "Download" at bounding box center [614, 25] width 88 height 27
click at [43, 23] on button "Back" at bounding box center [47, 25] width 62 height 27
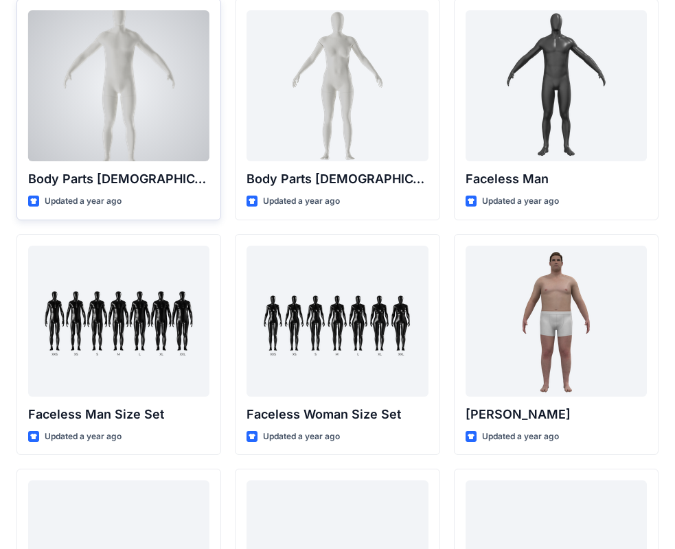
click at [119, 66] on div at bounding box center [118, 85] width 181 height 151
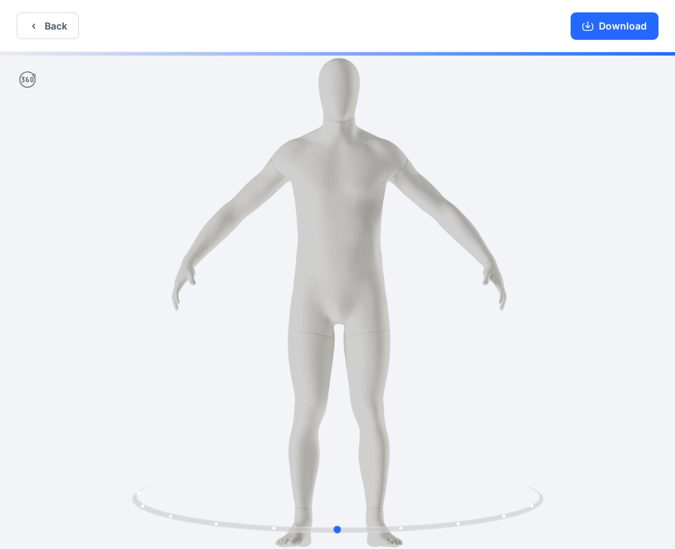
drag, startPoint x: 386, startPoint y: 213, endPoint x: 386, endPoint y: 275, distance: 61.8
click at [386, 275] on div at bounding box center [337, 302] width 675 height 500
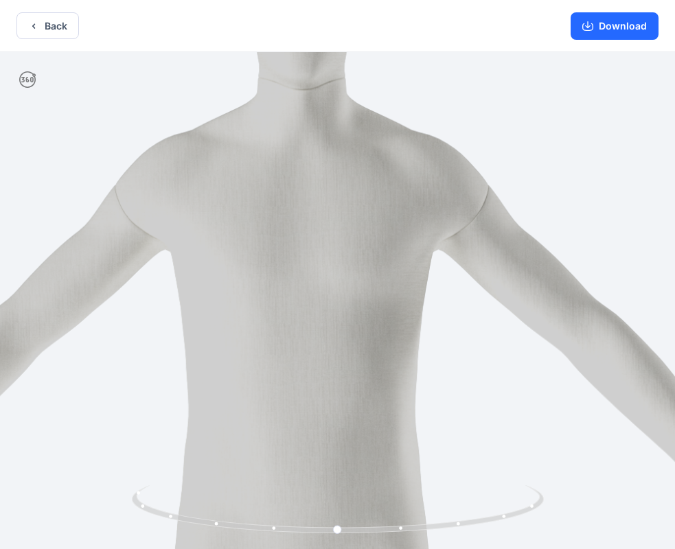
drag, startPoint x: 448, startPoint y: 209, endPoint x: 454, endPoint y: 286, distance: 76.4
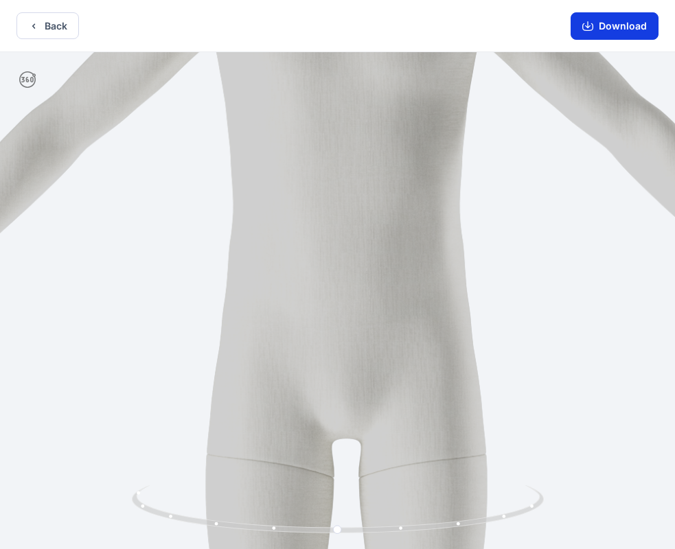
click at [598, 25] on button "Download" at bounding box center [614, 25] width 88 height 27
click at [36, 27] on icon "button" at bounding box center [33, 26] width 11 height 11
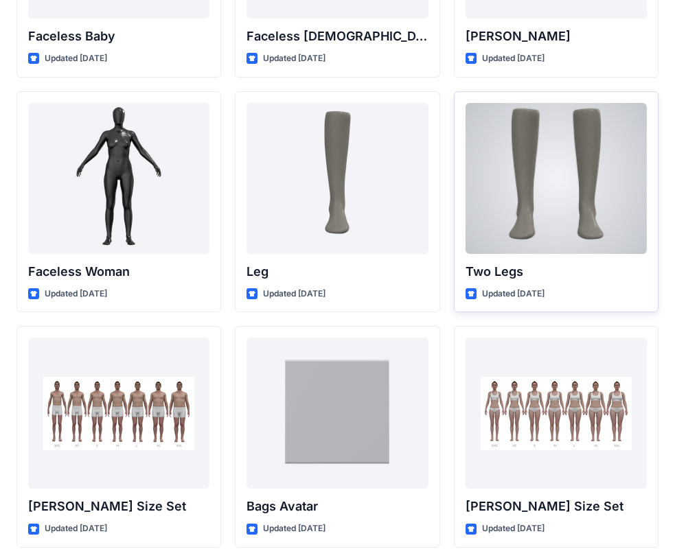
scroll to position [1158, 0]
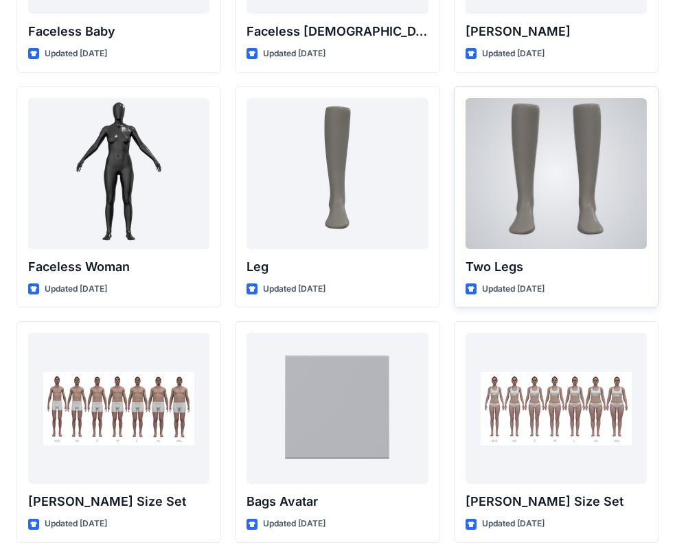
click at [574, 198] on div at bounding box center [555, 173] width 181 height 151
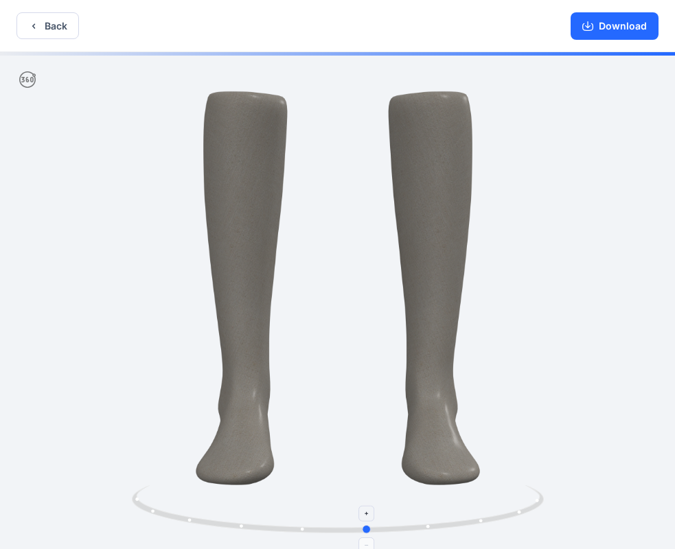
drag, startPoint x: 339, startPoint y: 532, endPoint x: 369, endPoint y: 509, distance: 38.2
click at [369, 509] on icon at bounding box center [339, 510] width 415 height 51
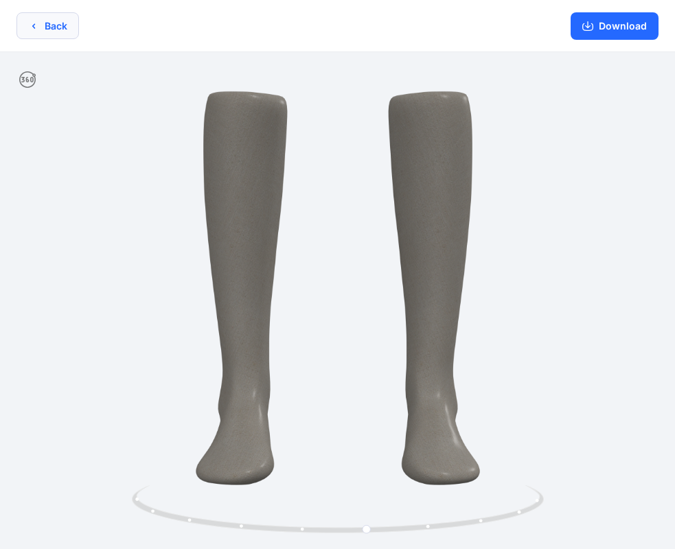
click at [56, 31] on button "Back" at bounding box center [47, 25] width 62 height 27
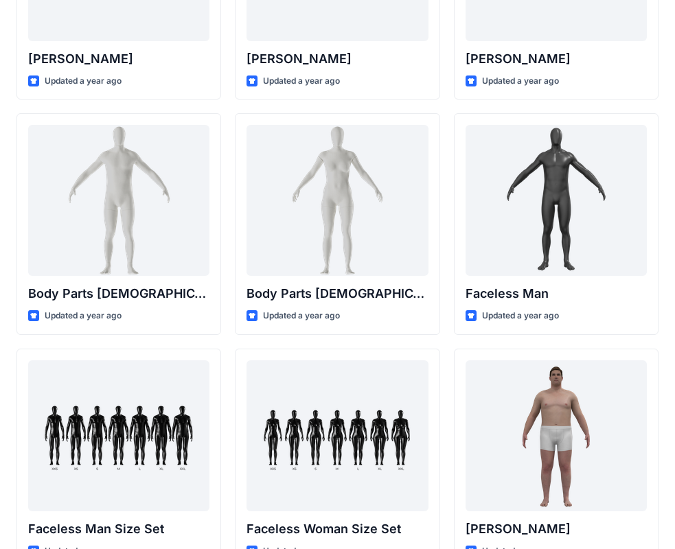
scroll to position [403, 0]
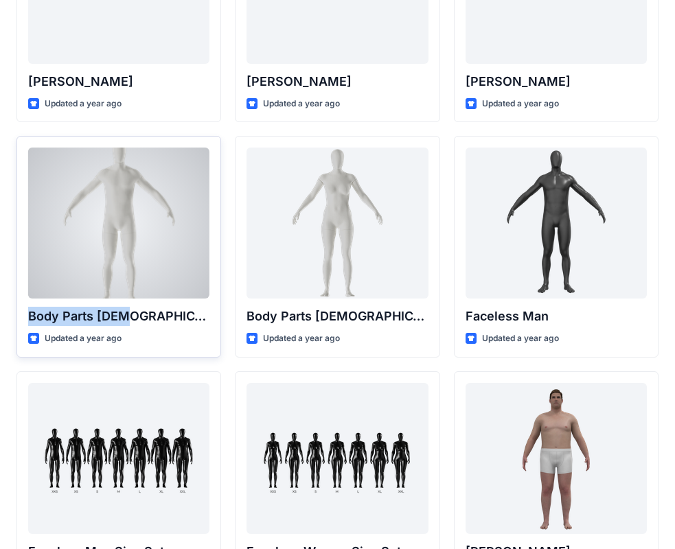
drag, startPoint x: 31, startPoint y: 318, endPoint x: 123, endPoint y: 322, distance: 92.1
click at [123, 322] on p "Body Parts [DEMOGRAPHIC_DATA]" at bounding box center [118, 316] width 181 height 19
copy p "Body Parts [DEMOGRAPHIC_DATA]"
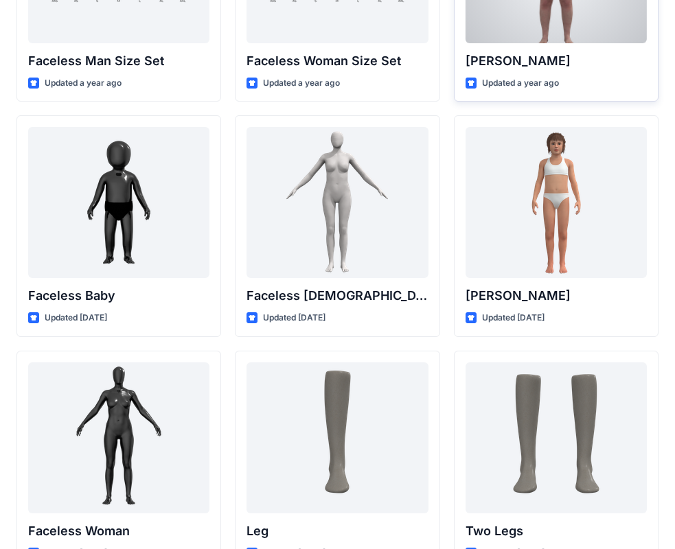
scroll to position [952, 0]
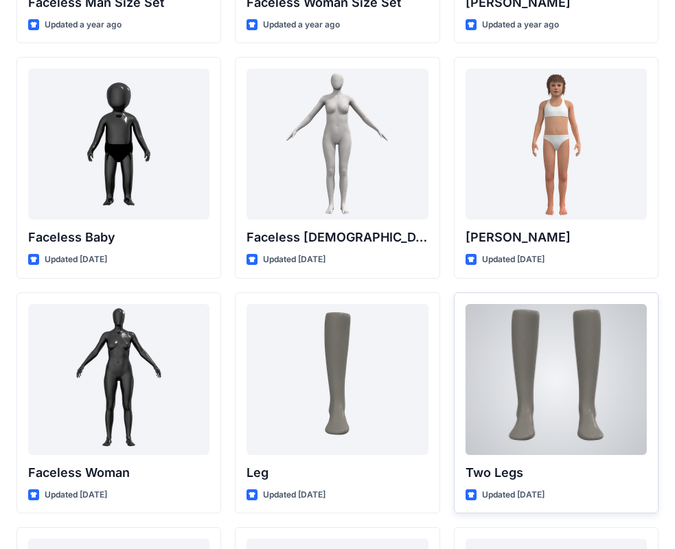
click at [559, 396] on div at bounding box center [555, 379] width 181 height 151
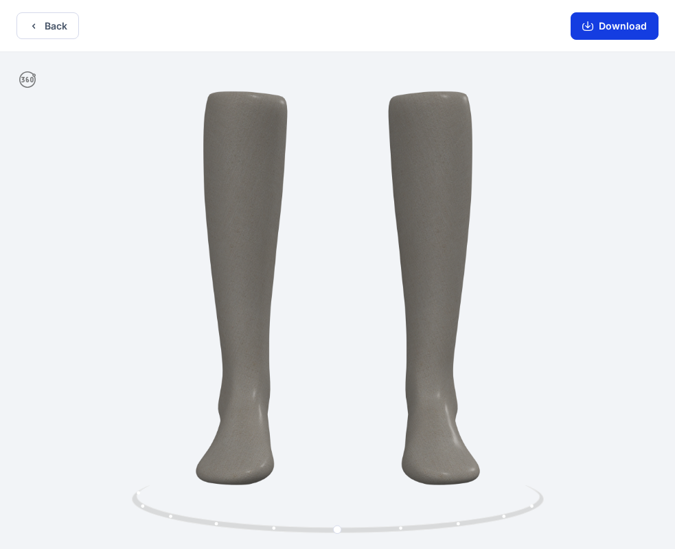
click at [597, 26] on button "Download" at bounding box center [614, 25] width 88 height 27
click at [36, 34] on button "Back" at bounding box center [47, 25] width 62 height 27
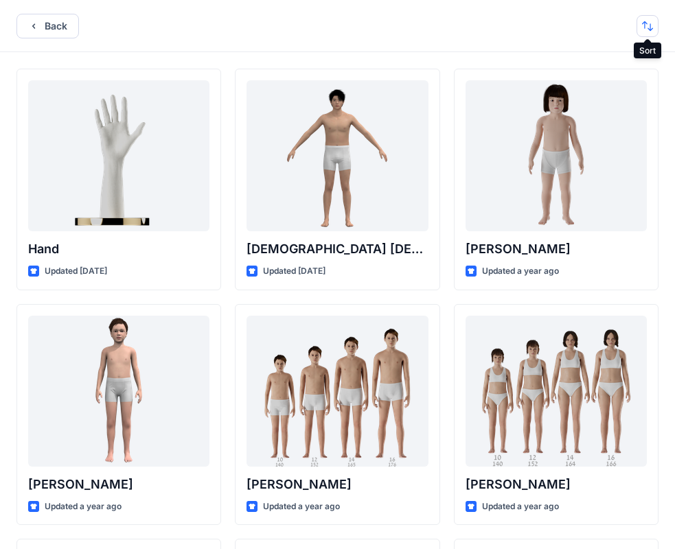
click at [645, 27] on button "button" at bounding box center [647, 26] width 22 height 22
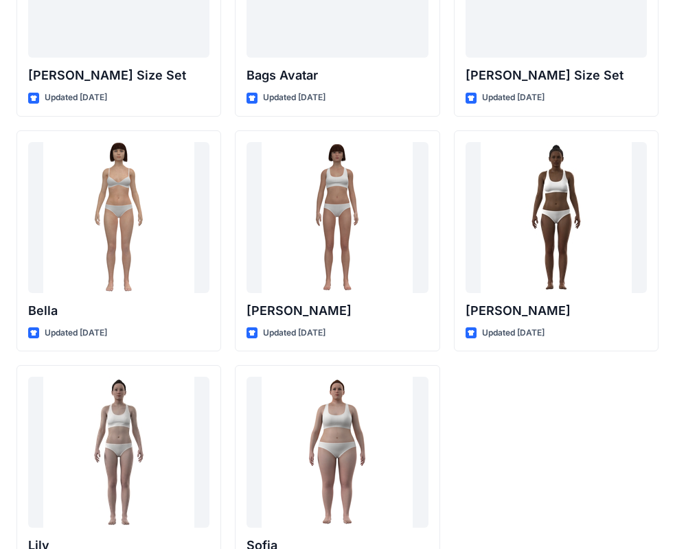
scroll to position [1638, 0]
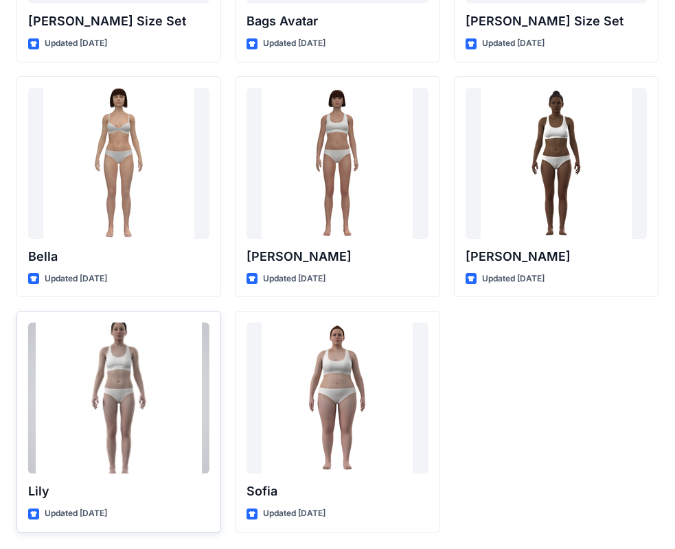
click at [132, 389] on div at bounding box center [118, 398] width 181 height 151
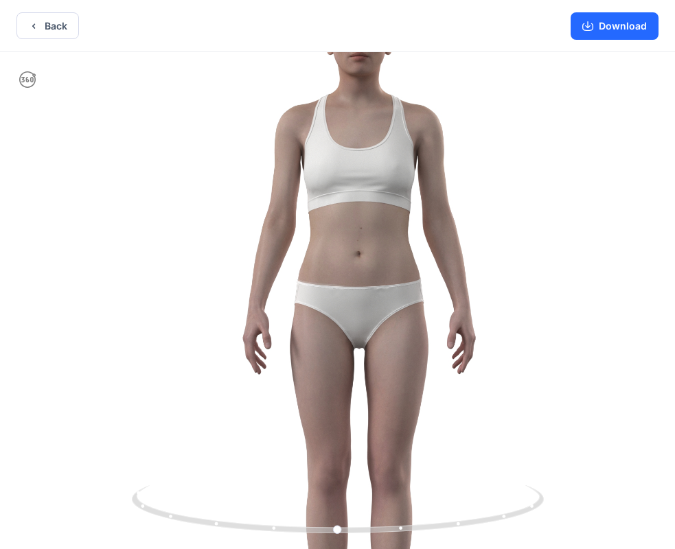
drag, startPoint x: 478, startPoint y: 323, endPoint x: 564, endPoint y: 337, distance: 87.6
click at [564, 337] on img at bounding box center [359, 325] width 718 height 718
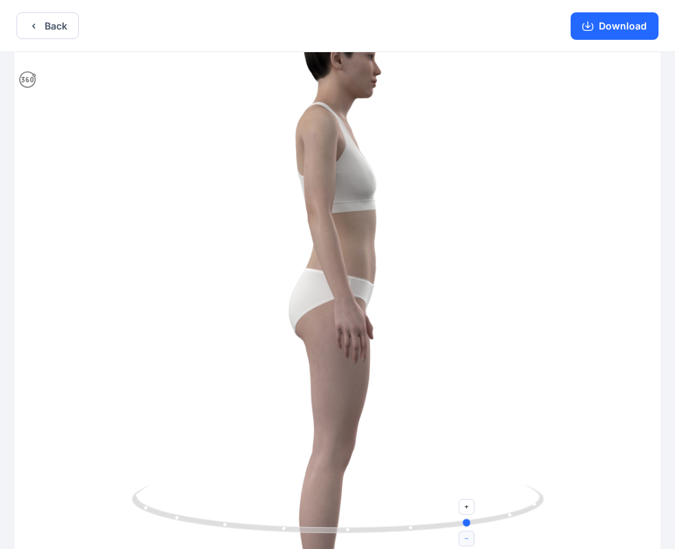
drag, startPoint x: 338, startPoint y: 526, endPoint x: 472, endPoint y: 535, distance: 134.1
click at [472, 535] on icon at bounding box center [339, 510] width 415 height 51
click at [64, 25] on button "Back" at bounding box center [47, 25] width 62 height 27
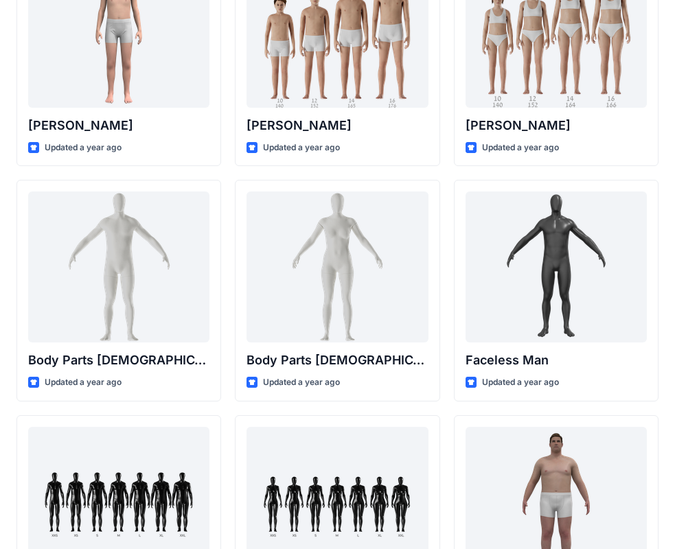
scroll to position [334, 0]
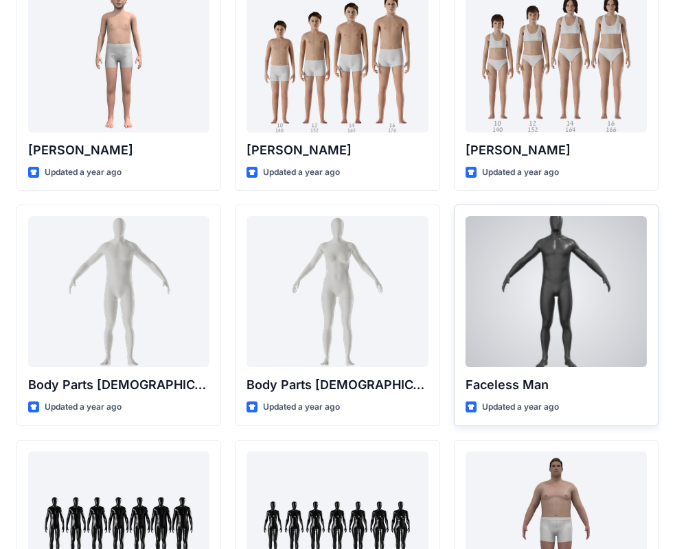
click at [583, 292] on div at bounding box center [555, 291] width 181 height 151
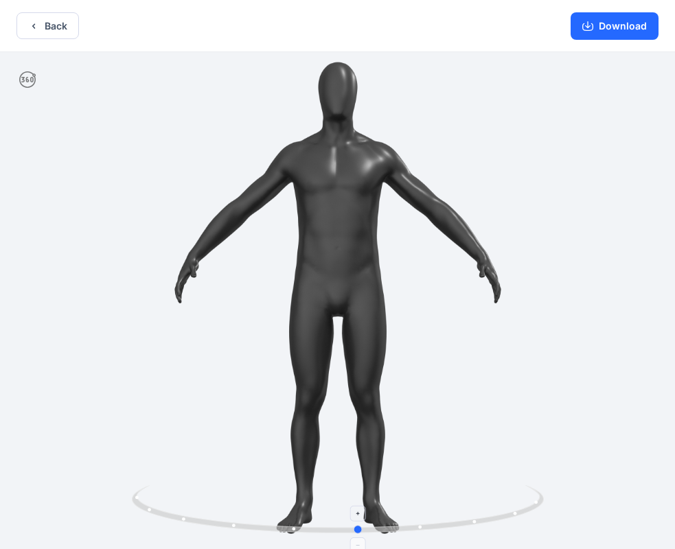
drag, startPoint x: 337, startPoint y: 528, endPoint x: 358, endPoint y: 504, distance: 32.6
click at [358, 504] on icon at bounding box center [339, 510] width 415 height 51
click at [61, 22] on button "Back" at bounding box center [47, 25] width 62 height 27
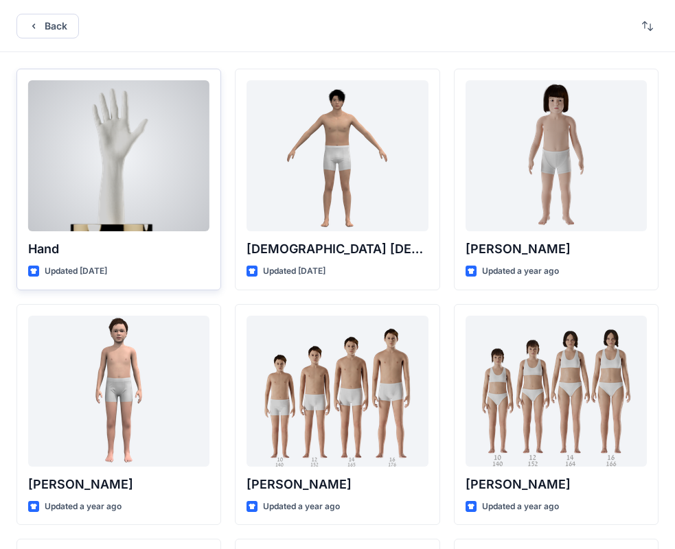
click at [136, 159] on div at bounding box center [118, 155] width 181 height 151
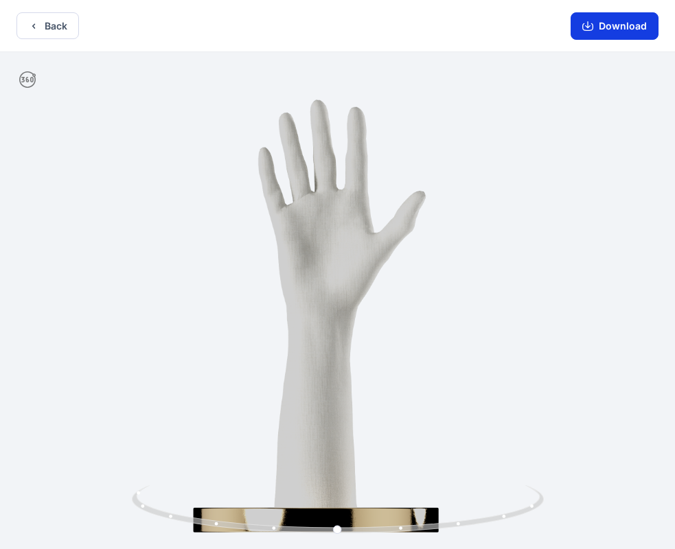
click at [595, 18] on button "Download" at bounding box center [614, 25] width 88 height 27
click at [52, 29] on button "Back" at bounding box center [47, 25] width 62 height 27
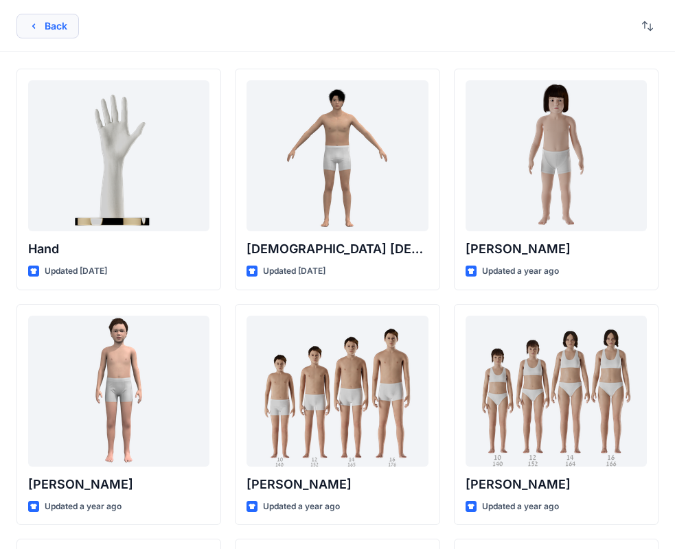
click at [43, 19] on button "Back" at bounding box center [47, 26] width 62 height 25
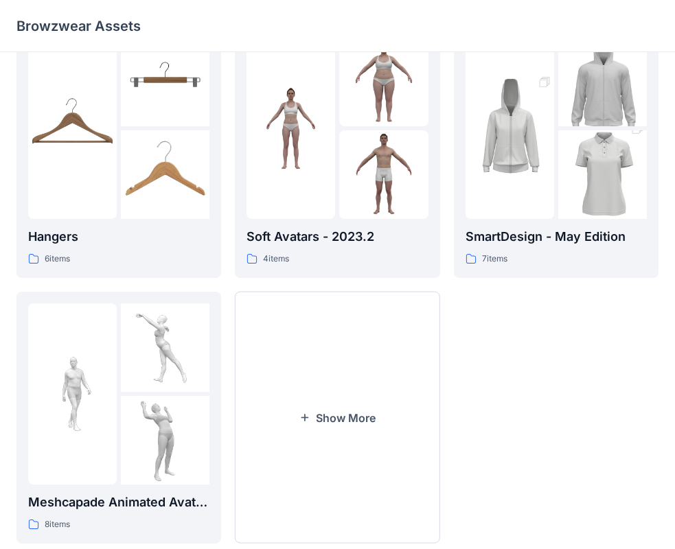
scroll to position [341, 0]
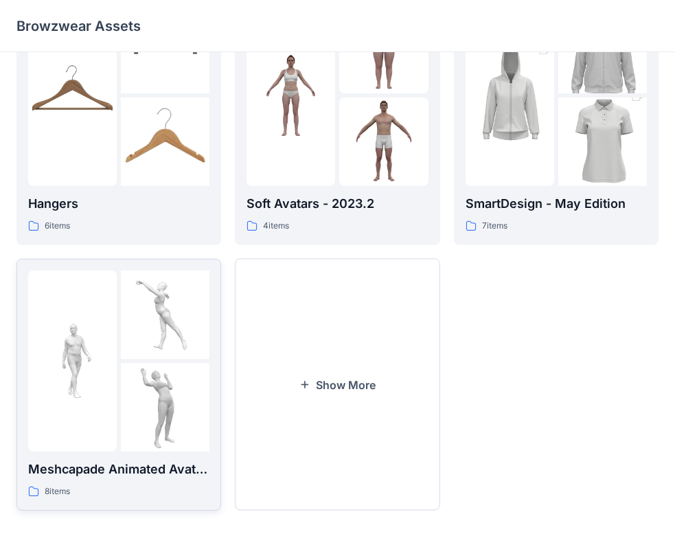
click at [193, 329] on img at bounding box center [165, 314] width 89 height 89
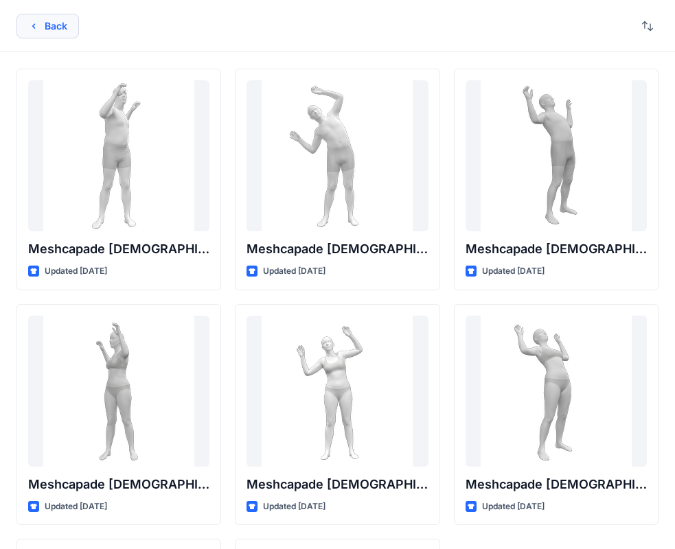
click at [70, 36] on button "Back" at bounding box center [47, 26] width 62 height 25
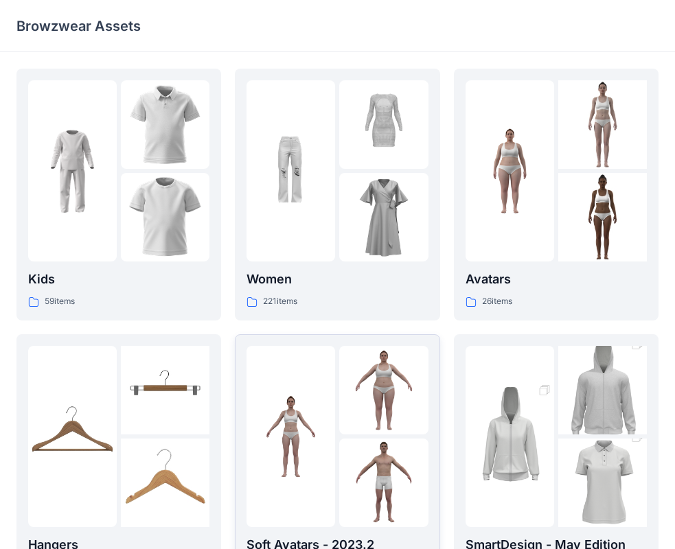
click at [337, 439] on div at bounding box center [336, 436] width 181 height 181
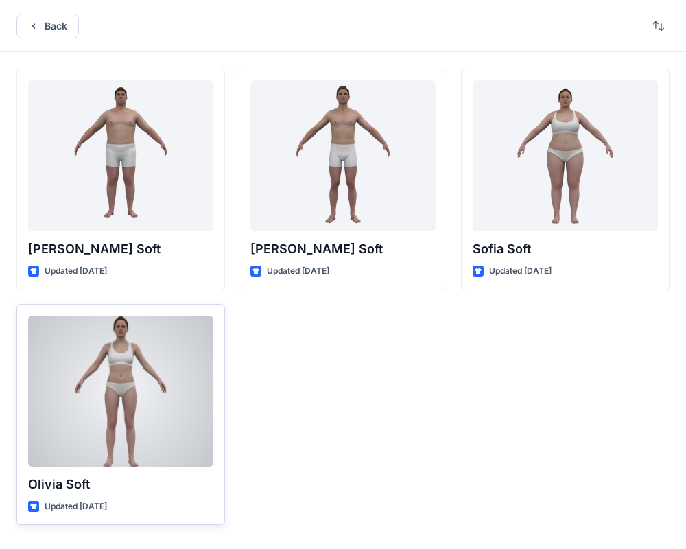
click at [151, 377] on div at bounding box center [120, 391] width 185 height 151
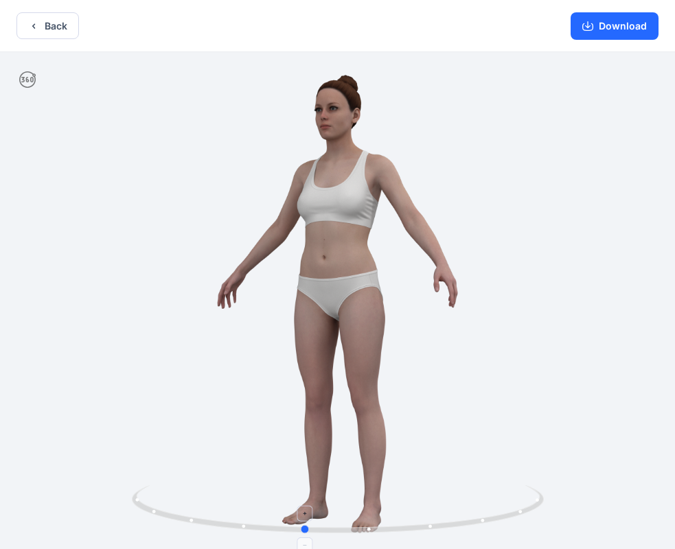
drag, startPoint x: 336, startPoint y: 528, endPoint x: 303, endPoint y: 512, distance: 37.2
click at [303, 512] on icon at bounding box center [339, 510] width 415 height 51
click at [47, 23] on button "Back" at bounding box center [47, 25] width 62 height 27
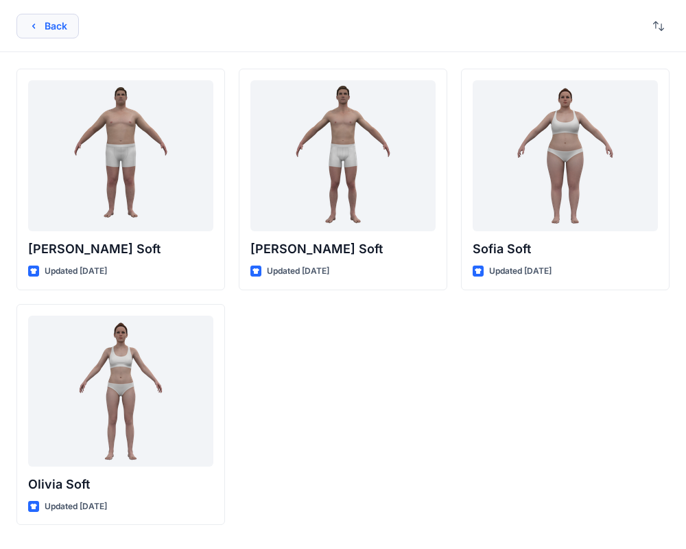
click at [69, 34] on button "Back" at bounding box center [47, 26] width 62 height 25
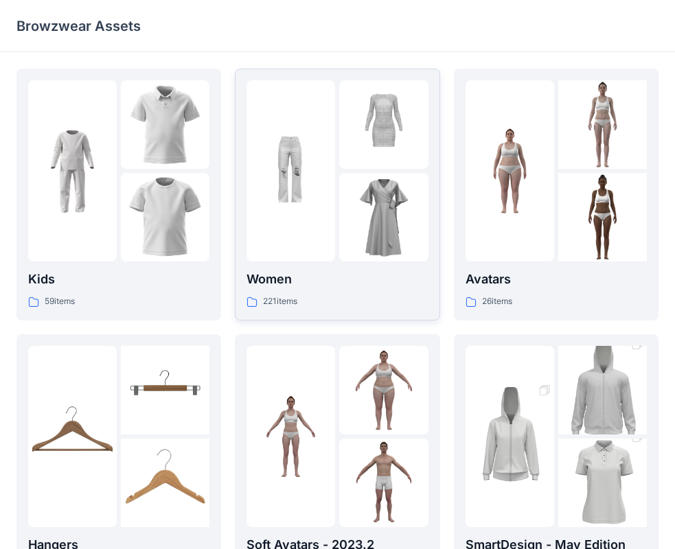
click at [341, 182] on img at bounding box center [383, 217] width 89 height 89
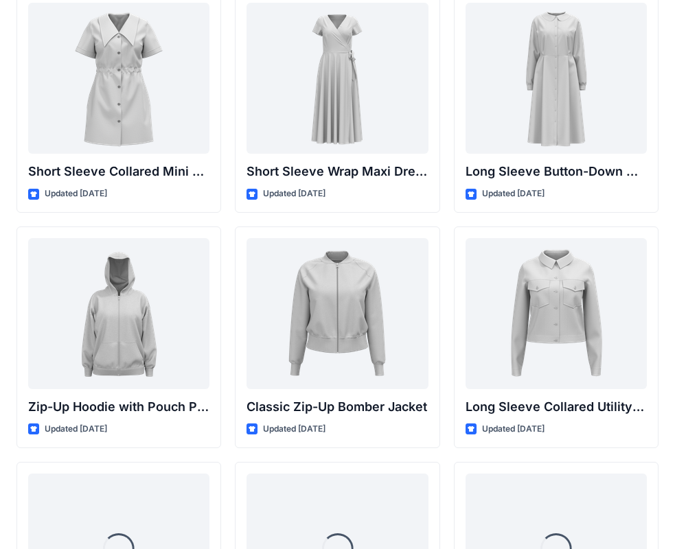
scroll to position [2462, 0]
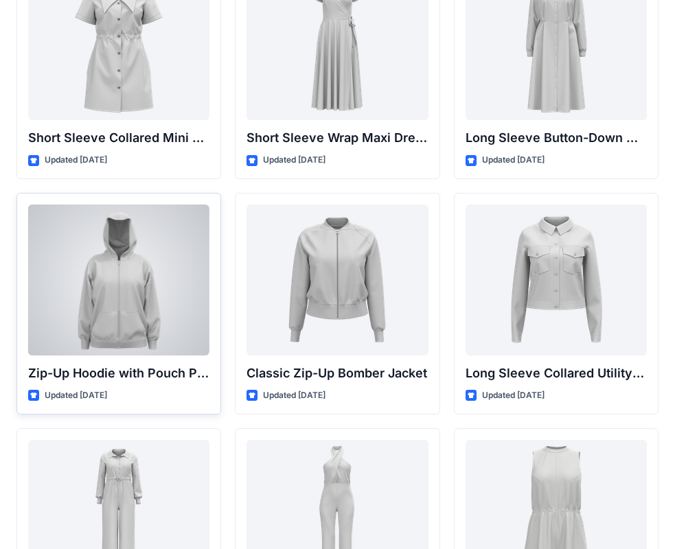
click at [139, 274] on div at bounding box center [118, 280] width 181 height 151
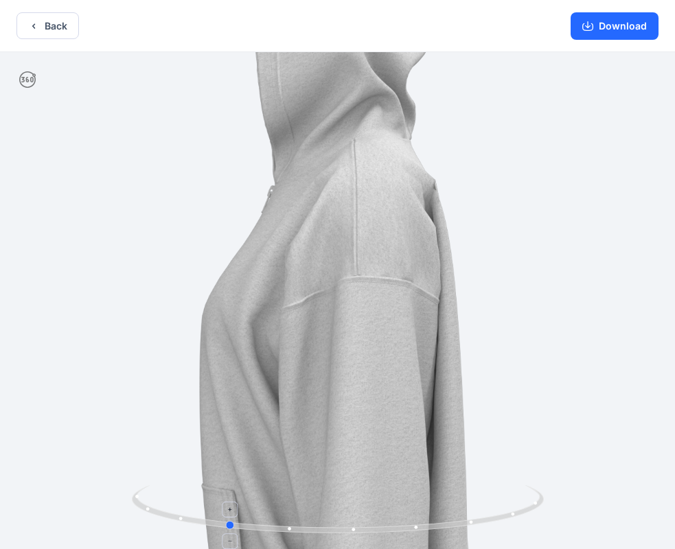
drag, startPoint x: 336, startPoint y: 532, endPoint x: 225, endPoint y: 499, distance: 116.0
click at [225, 499] on icon at bounding box center [339, 510] width 415 height 51
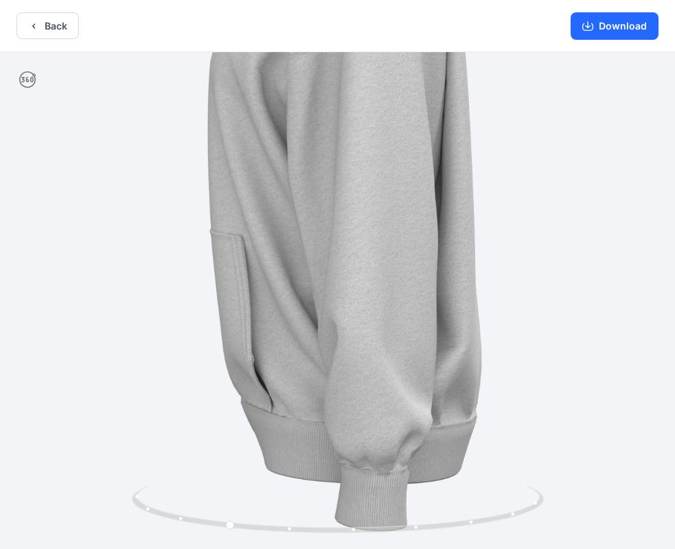
drag, startPoint x: 393, startPoint y: 466, endPoint x: 401, endPoint y: 207, distance: 258.9
click at [401, 207] on img at bounding box center [346, 47] width 1010 height 1010
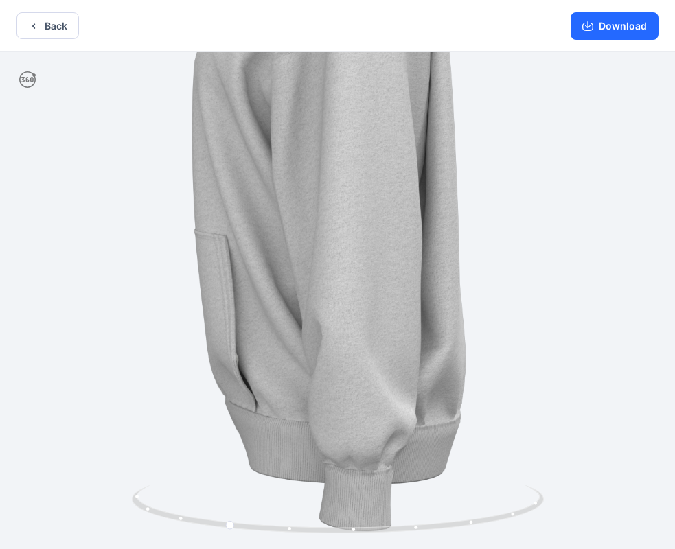
drag, startPoint x: 403, startPoint y: 355, endPoint x: 391, endPoint y: 288, distance: 68.4
click at [391, 288] on img at bounding box center [330, 47] width 1010 height 1010
drag, startPoint x: 371, startPoint y: 251, endPoint x: 373, endPoint y: 397, distance: 146.9
click at [373, 397] on img at bounding box center [330, 47] width 1010 height 1010
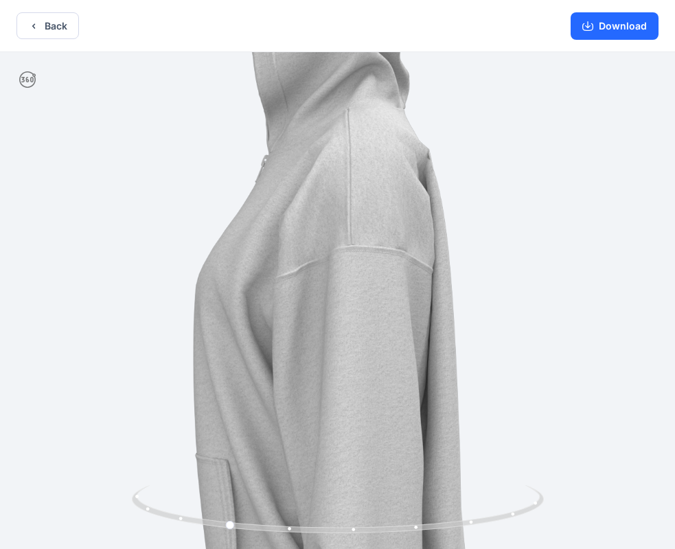
drag, startPoint x: 377, startPoint y: 212, endPoint x: 480, endPoint y: 185, distance: 105.9
click at [380, 259] on img at bounding box center [331, 272] width 1010 height 1010
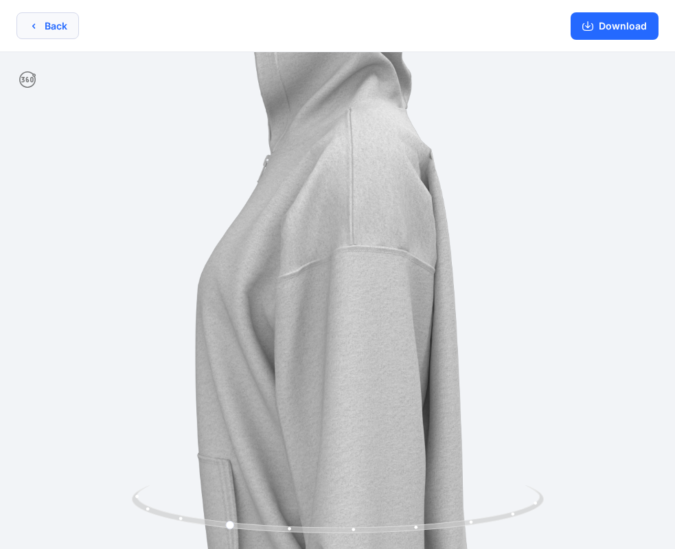
click at [49, 30] on button "Back" at bounding box center [47, 25] width 62 height 27
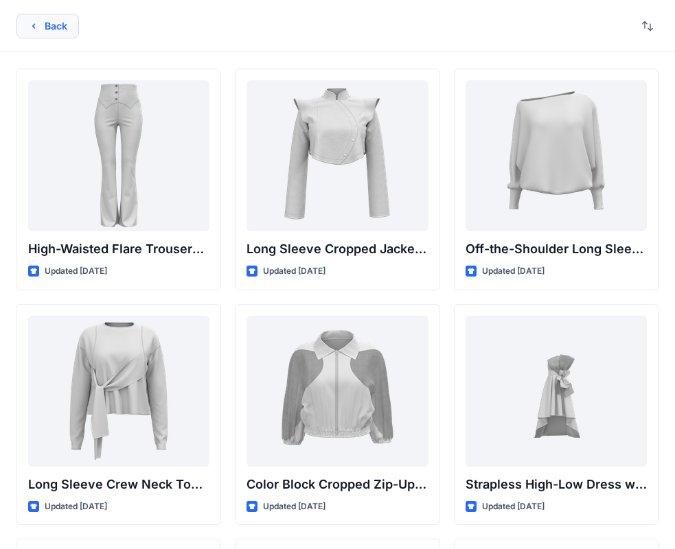
click at [39, 30] on button "Back" at bounding box center [47, 26] width 62 height 25
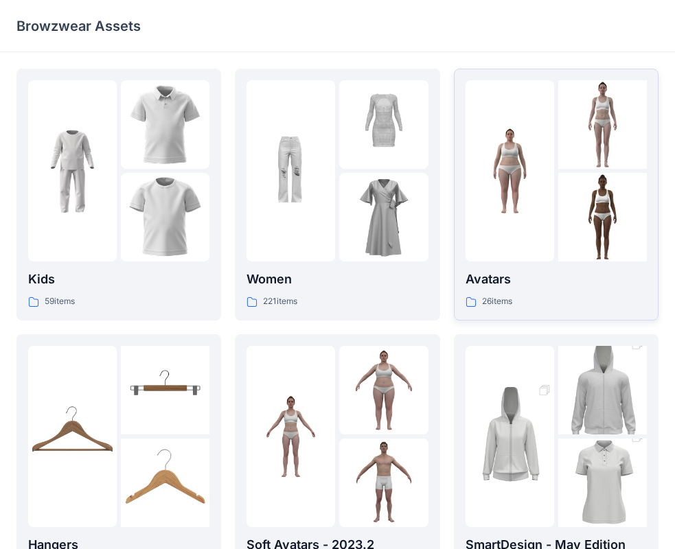
click at [566, 176] on img at bounding box center [602, 217] width 89 height 89
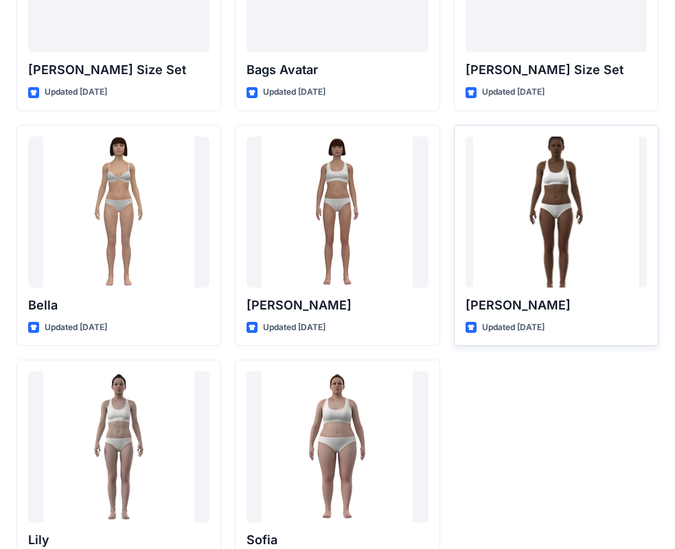
scroll to position [1638, 0]
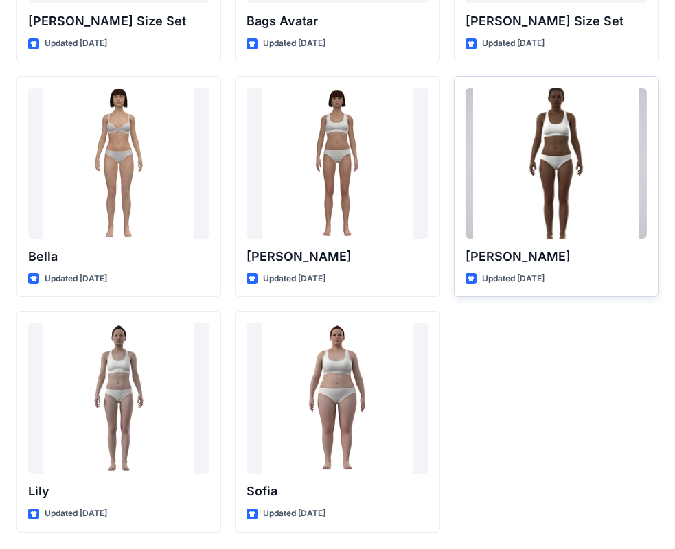
click at [557, 198] on div at bounding box center [555, 163] width 181 height 151
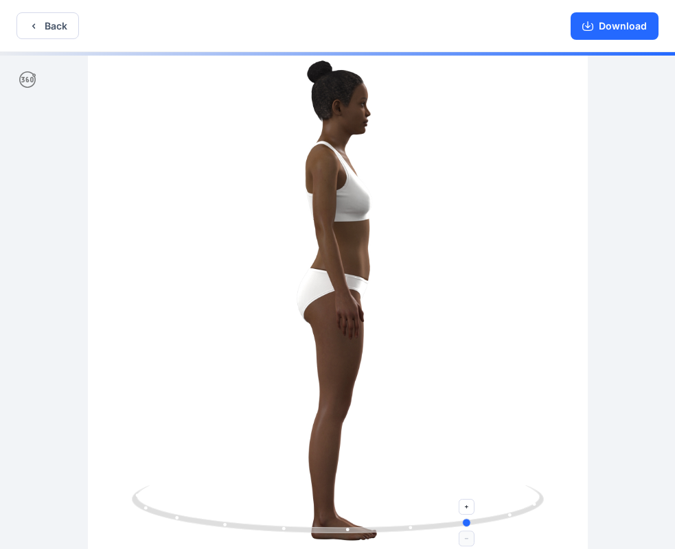
drag, startPoint x: 340, startPoint y: 529, endPoint x: 474, endPoint y: 527, distance: 133.9
click at [474, 527] on icon at bounding box center [339, 510] width 415 height 51
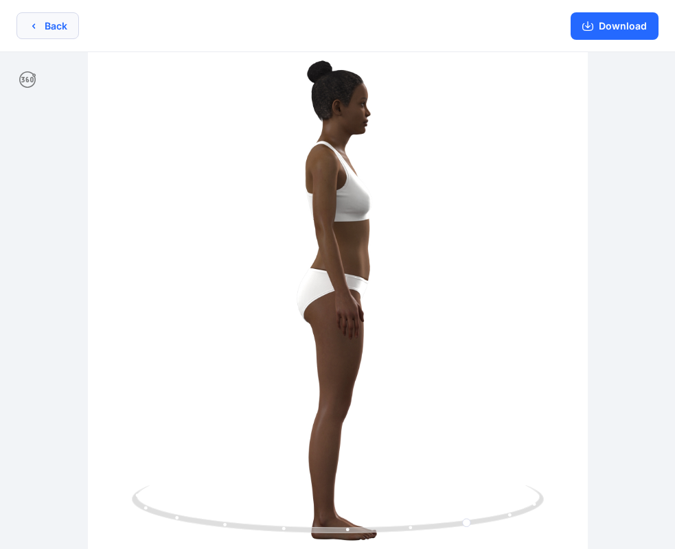
click at [62, 31] on button "Back" at bounding box center [47, 25] width 62 height 27
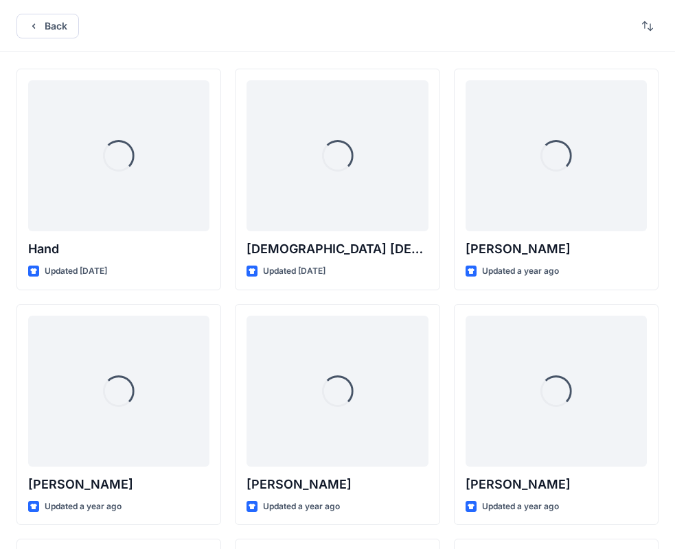
scroll to position [1638, 0]
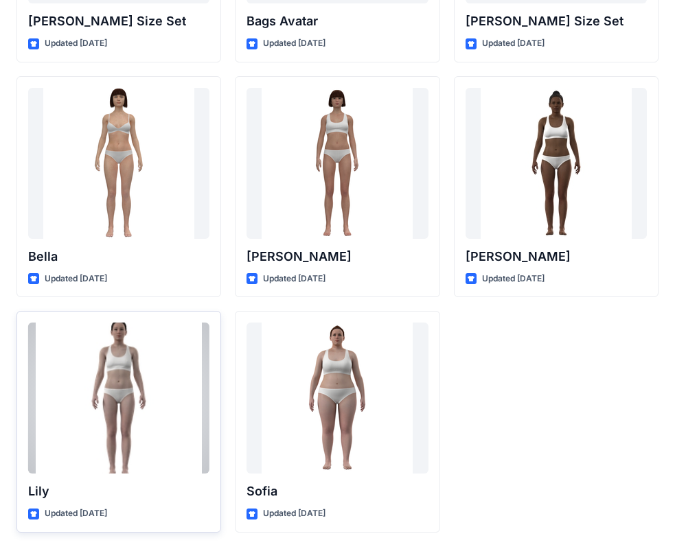
click at [121, 397] on div at bounding box center [118, 398] width 181 height 151
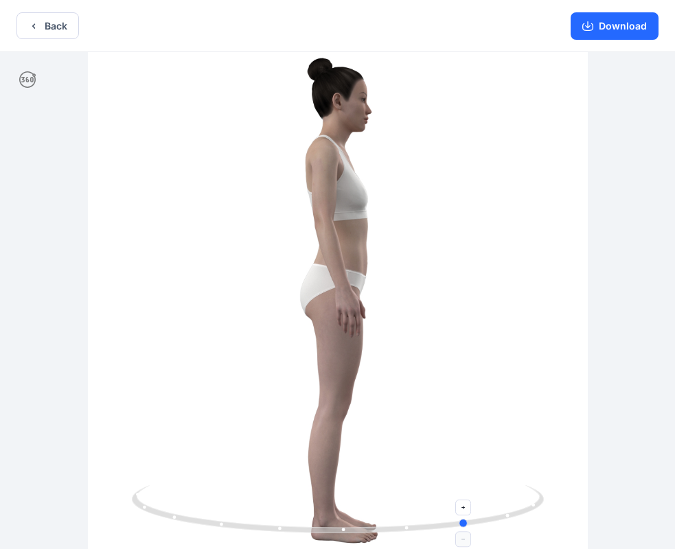
drag, startPoint x: 341, startPoint y: 530, endPoint x: 472, endPoint y: 533, distance: 130.5
click at [472, 533] on icon at bounding box center [339, 510] width 415 height 51
click at [61, 27] on button "Back" at bounding box center [47, 25] width 62 height 27
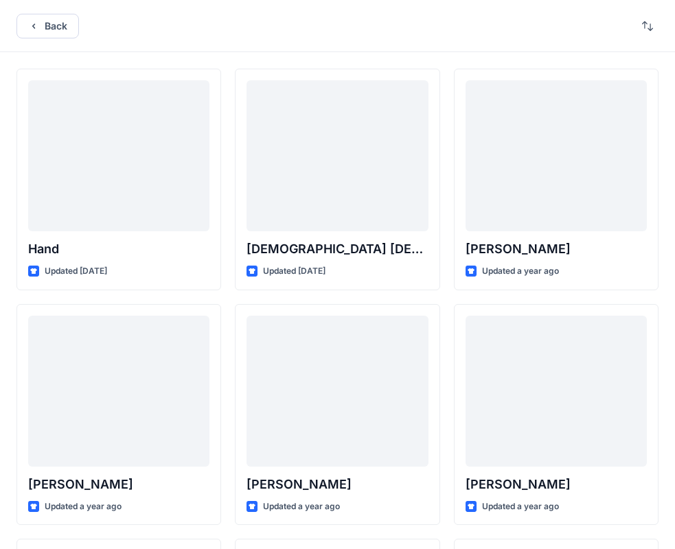
scroll to position [1638, 0]
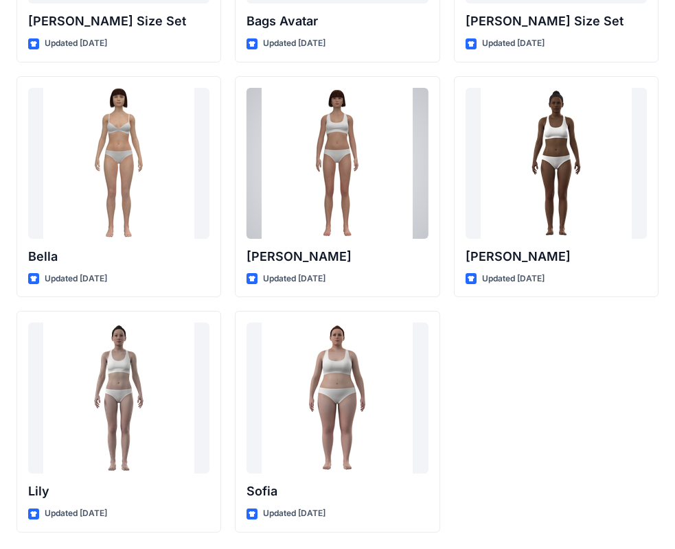
click at [333, 162] on div at bounding box center [336, 163] width 181 height 151
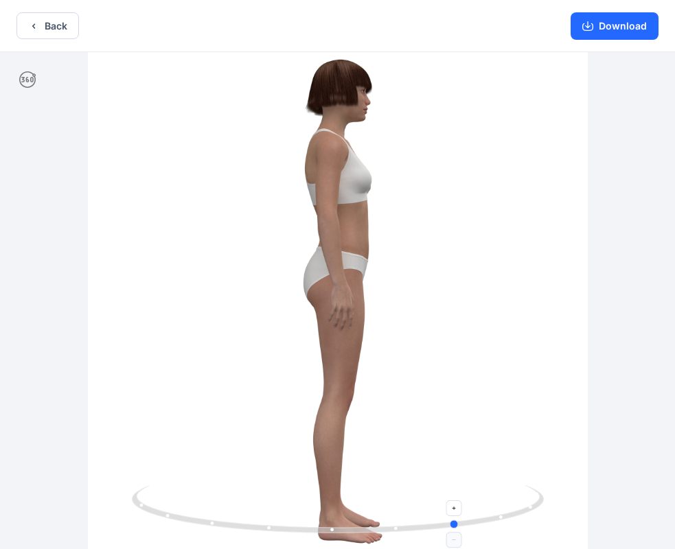
drag, startPoint x: 338, startPoint y: 532, endPoint x: 459, endPoint y: 542, distance: 121.2
click at [459, 537] on icon at bounding box center [339, 510] width 415 height 51
click at [54, 31] on button "Back" at bounding box center [47, 25] width 62 height 27
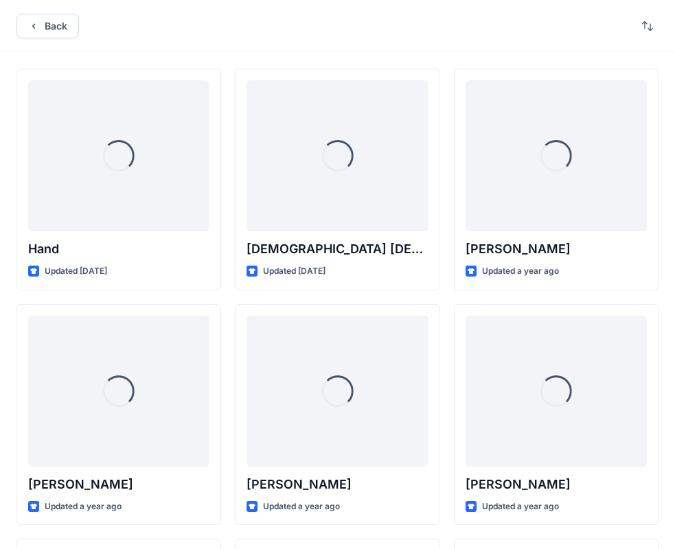
scroll to position [1638, 0]
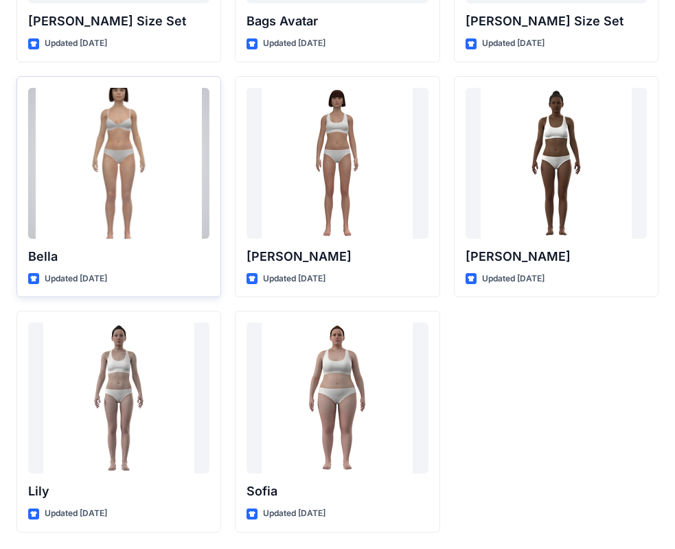
click at [124, 159] on div at bounding box center [118, 163] width 181 height 151
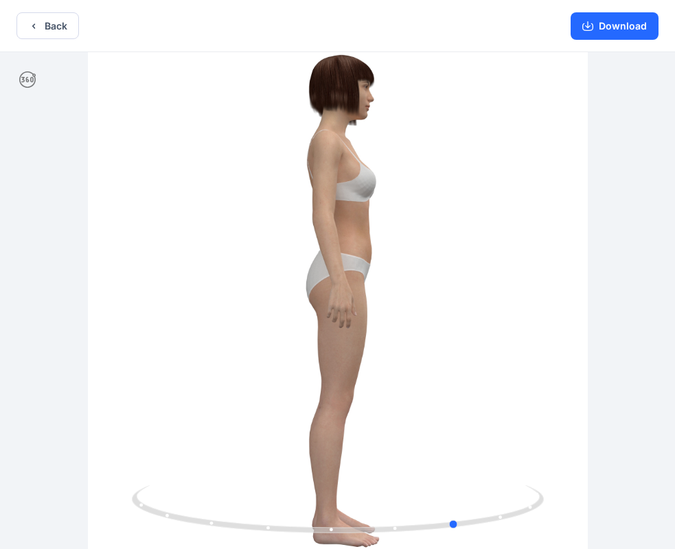
drag, startPoint x: 338, startPoint y: 533, endPoint x: 458, endPoint y: 552, distance: 122.2
click at [458, 548] on html "Back Download Version History" at bounding box center [337, 276] width 675 height 552
click at [51, 33] on button "Back" at bounding box center [47, 25] width 62 height 27
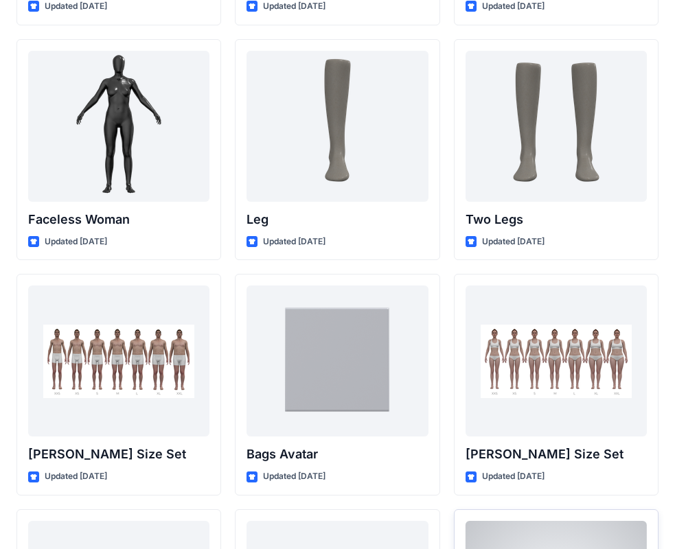
scroll to position [1021, 0]
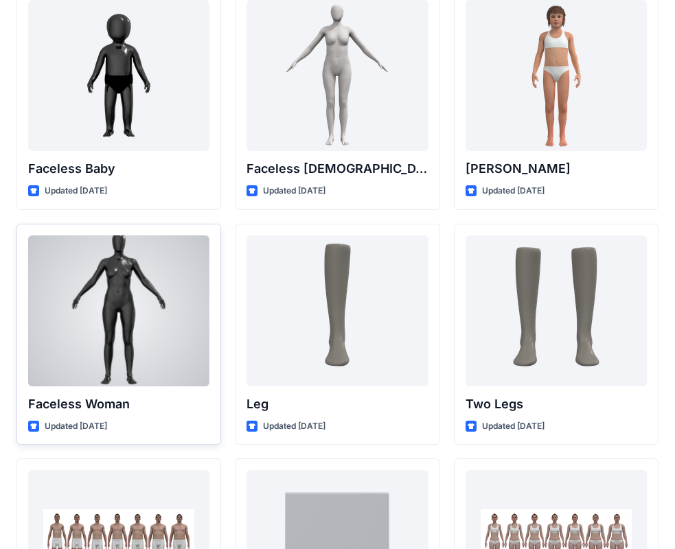
click at [128, 292] on div at bounding box center [118, 310] width 181 height 151
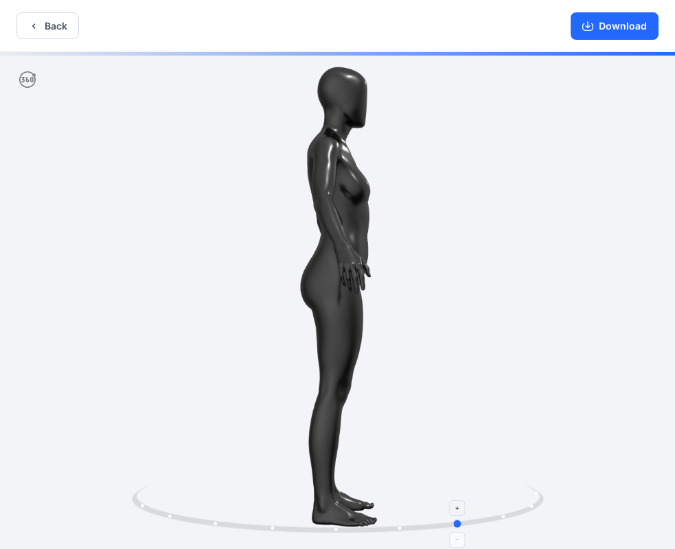
drag, startPoint x: 338, startPoint y: 531, endPoint x: 462, endPoint y: 542, distance: 124.7
click at [462, 537] on icon at bounding box center [339, 510] width 415 height 51
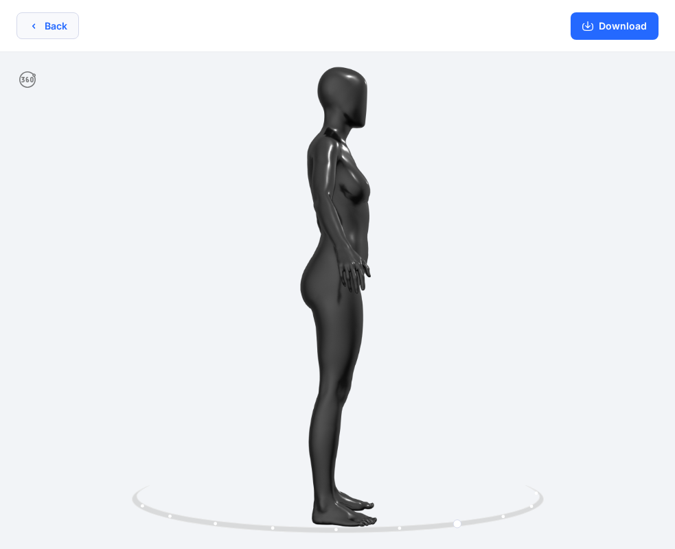
click at [41, 30] on button "Back" at bounding box center [47, 25] width 62 height 27
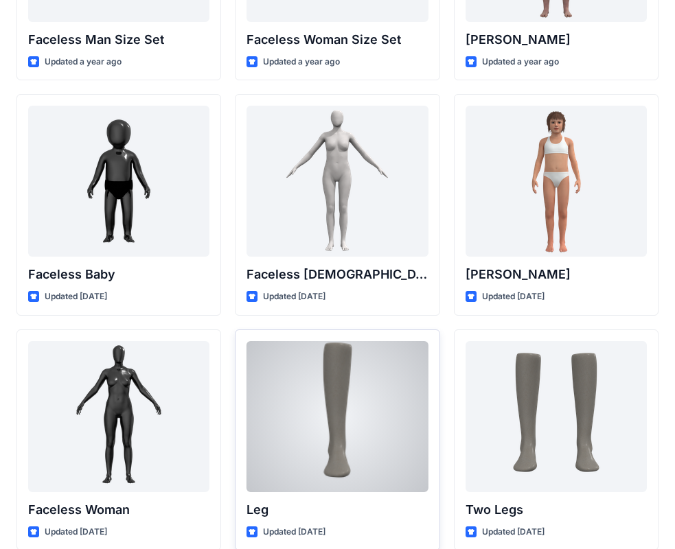
scroll to position [883, 0]
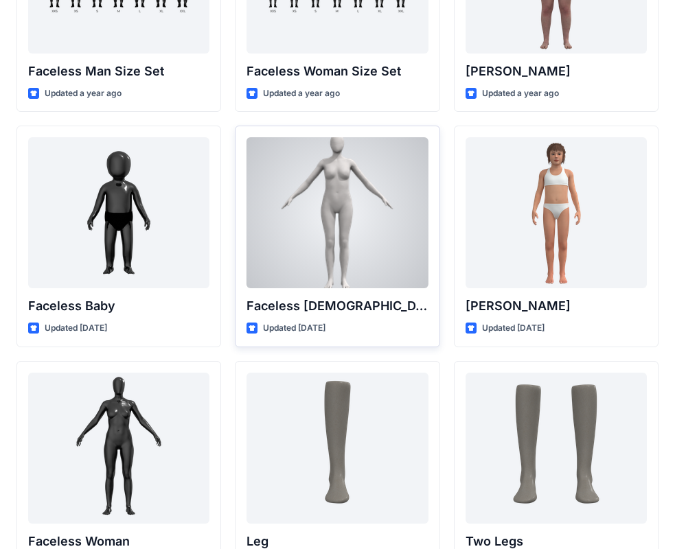
click at [340, 187] on div at bounding box center [336, 212] width 181 height 151
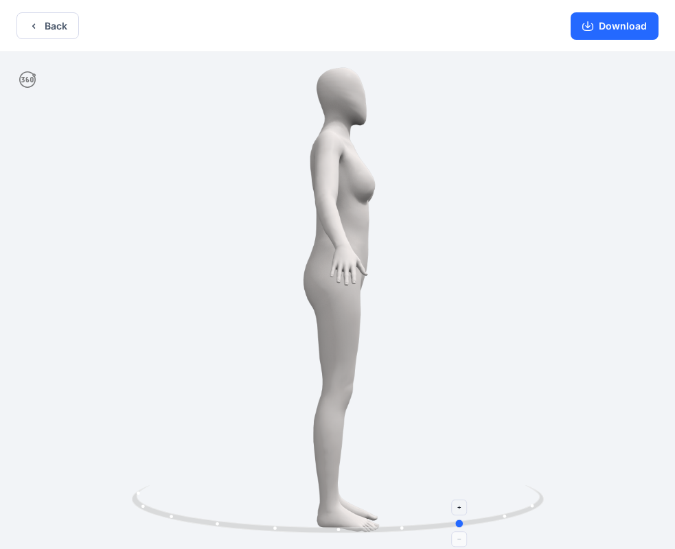
drag, startPoint x: 338, startPoint y: 529, endPoint x: 464, endPoint y: 532, distance: 126.3
click at [464, 532] on icon at bounding box center [339, 510] width 415 height 51
click at [40, 25] on button "Back" at bounding box center [47, 25] width 62 height 27
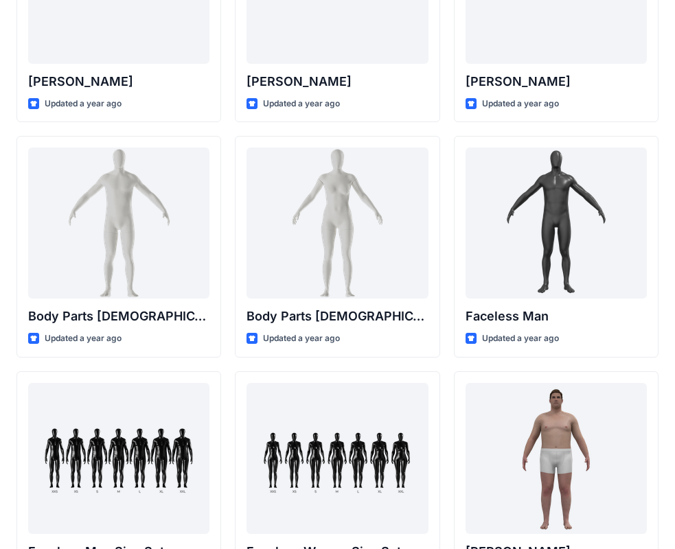
scroll to position [266, 0]
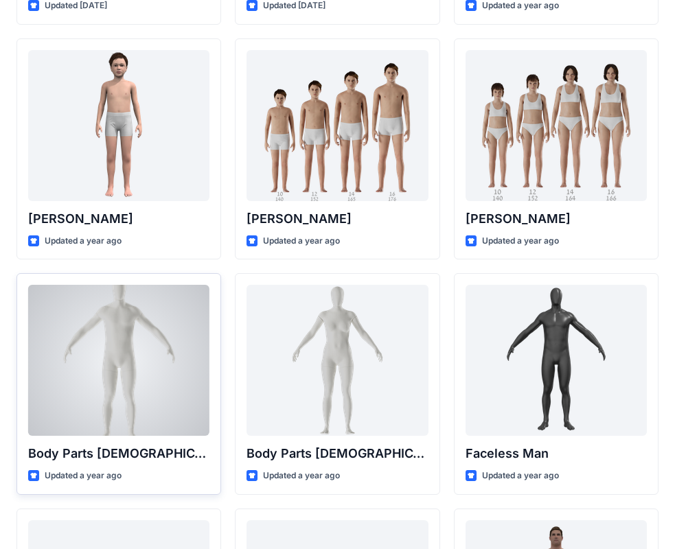
click at [128, 338] on div at bounding box center [118, 360] width 181 height 151
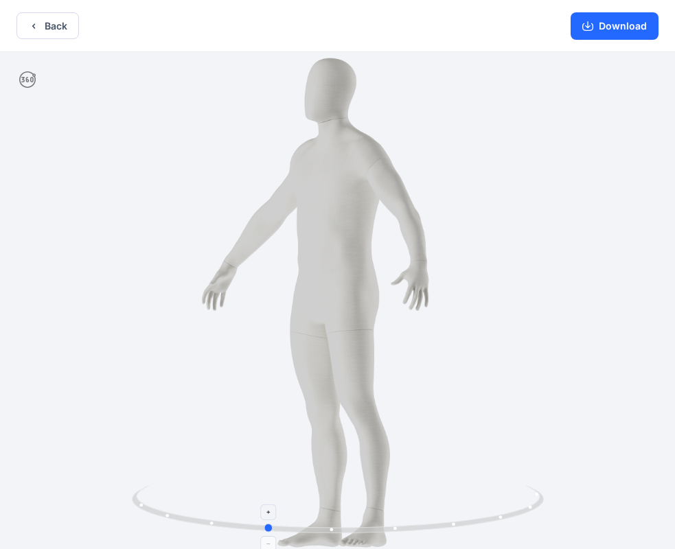
drag, startPoint x: 340, startPoint y: 528, endPoint x: 267, endPoint y: 495, distance: 80.2
click at [267, 496] on icon at bounding box center [339, 510] width 415 height 51
click at [45, 24] on button "Back" at bounding box center [47, 25] width 62 height 27
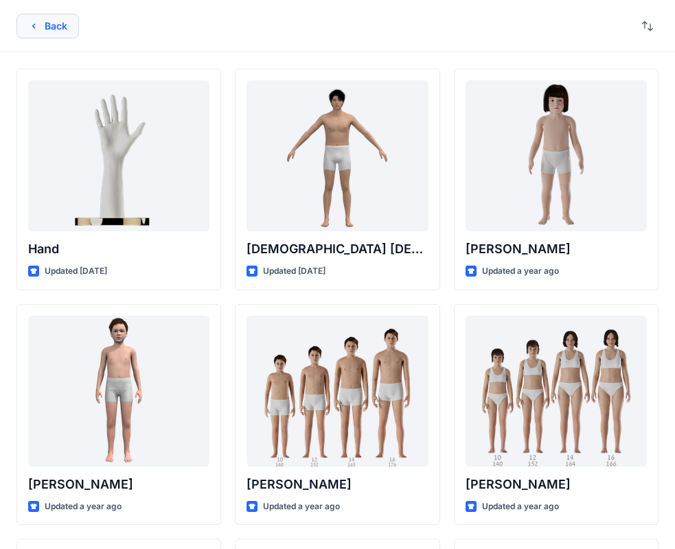
click at [52, 31] on button "Back" at bounding box center [47, 26] width 62 height 25
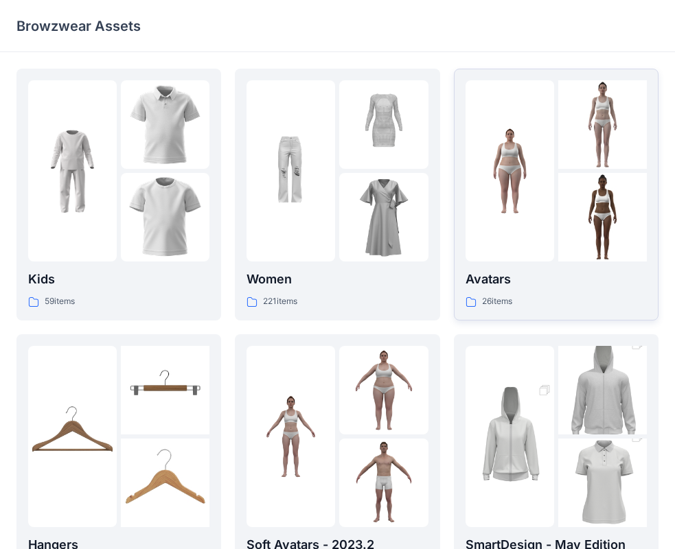
click at [507, 177] on img at bounding box center [509, 171] width 89 height 89
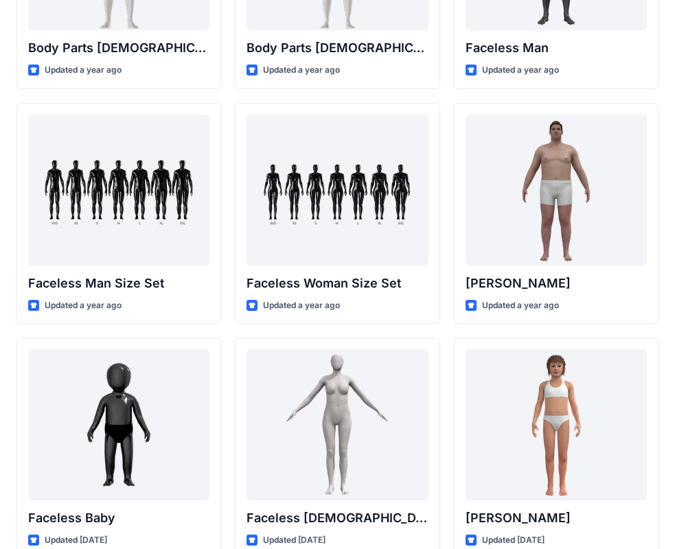
scroll to position [649, 0]
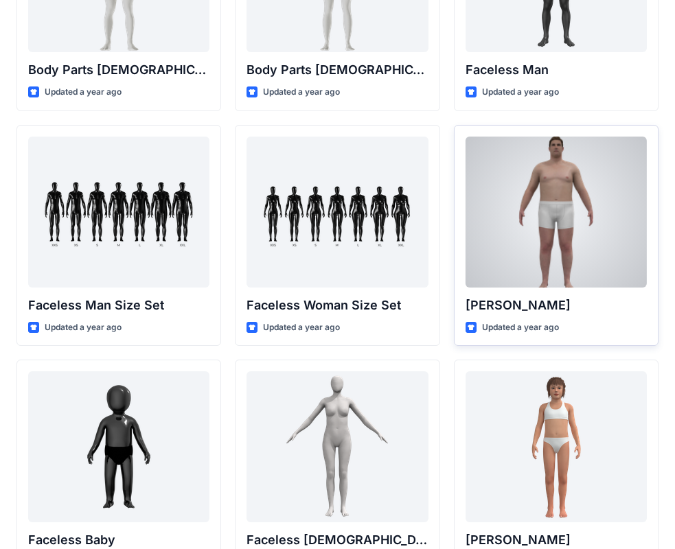
click at [569, 240] on div at bounding box center [555, 212] width 181 height 151
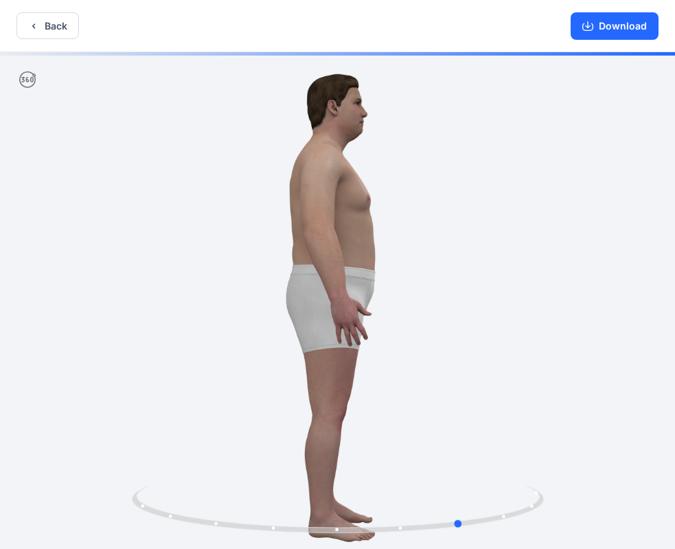
drag, startPoint x: 417, startPoint y: 340, endPoint x: 135, endPoint y: 317, distance: 283.1
click at [135, 317] on div at bounding box center [337, 302] width 675 height 500
click at [47, 25] on button "Back" at bounding box center [47, 25] width 62 height 27
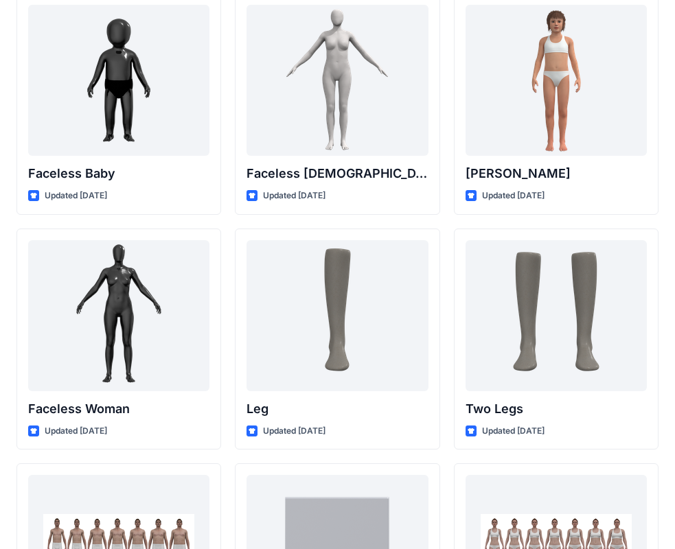
scroll to position [1032, 0]
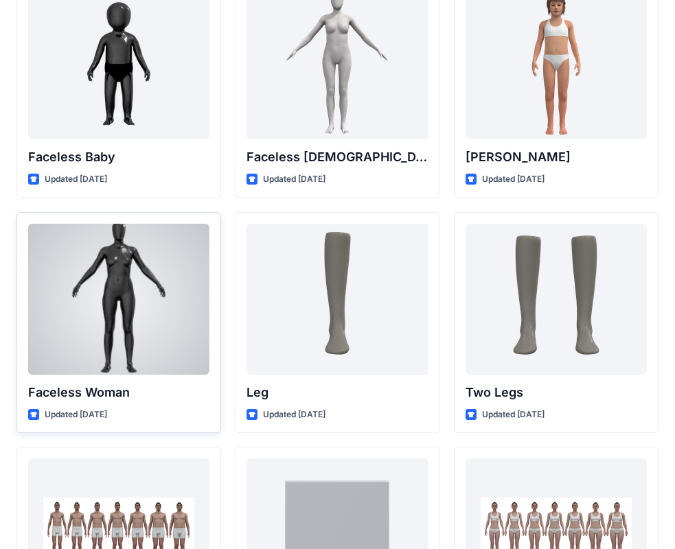
click at [148, 293] on div at bounding box center [118, 299] width 181 height 151
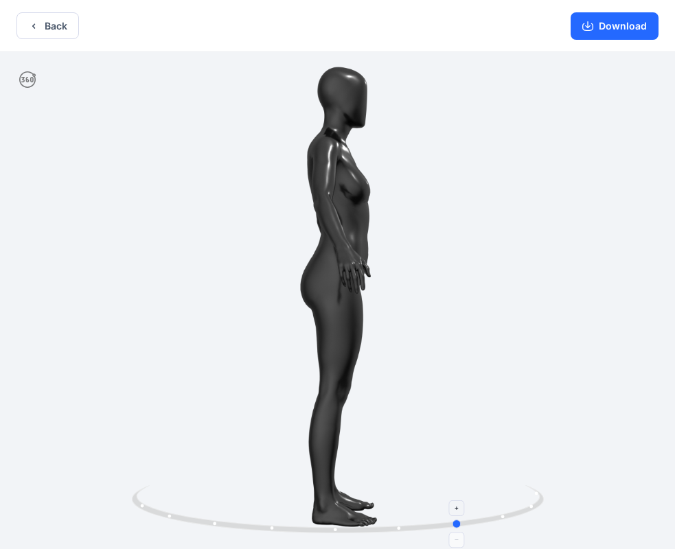
drag, startPoint x: 338, startPoint y: 526, endPoint x: 462, endPoint y: 536, distance: 124.0
click at [462, 536] on icon at bounding box center [339, 510] width 415 height 51
click at [60, 27] on button "Back" at bounding box center [47, 25] width 62 height 27
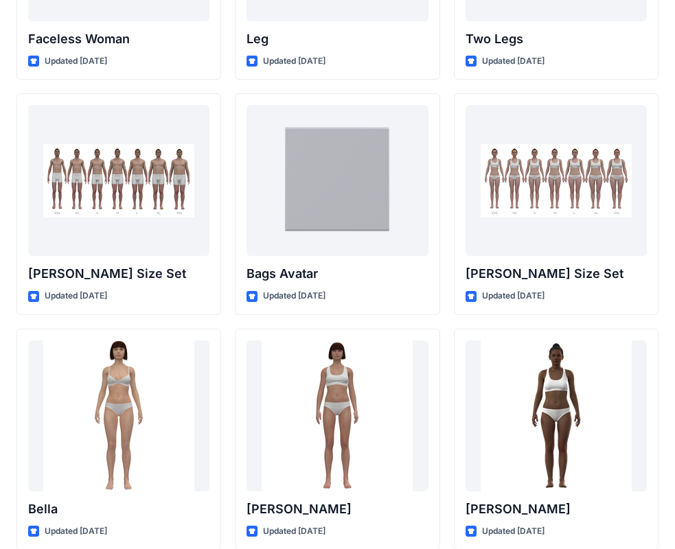
scroll to position [1444, 0]
